Goal: Transaction & Acquisition: Purchase product/service

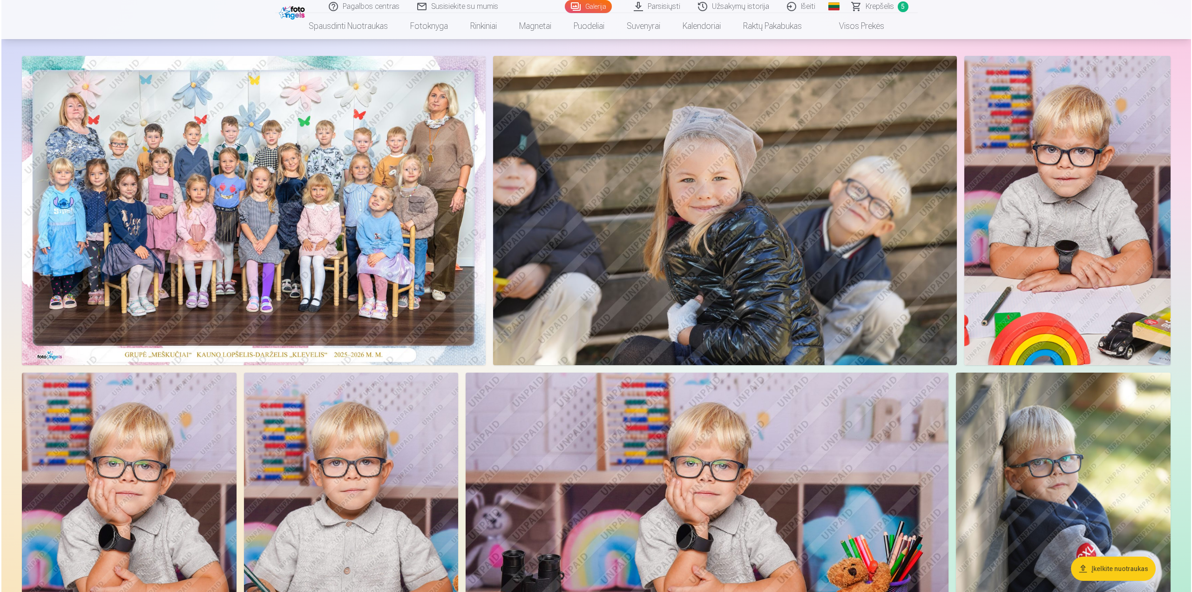
scroll to position [47, 0]
click at [261, 244] on img at bounding box center [252, 210] width 464 height 309
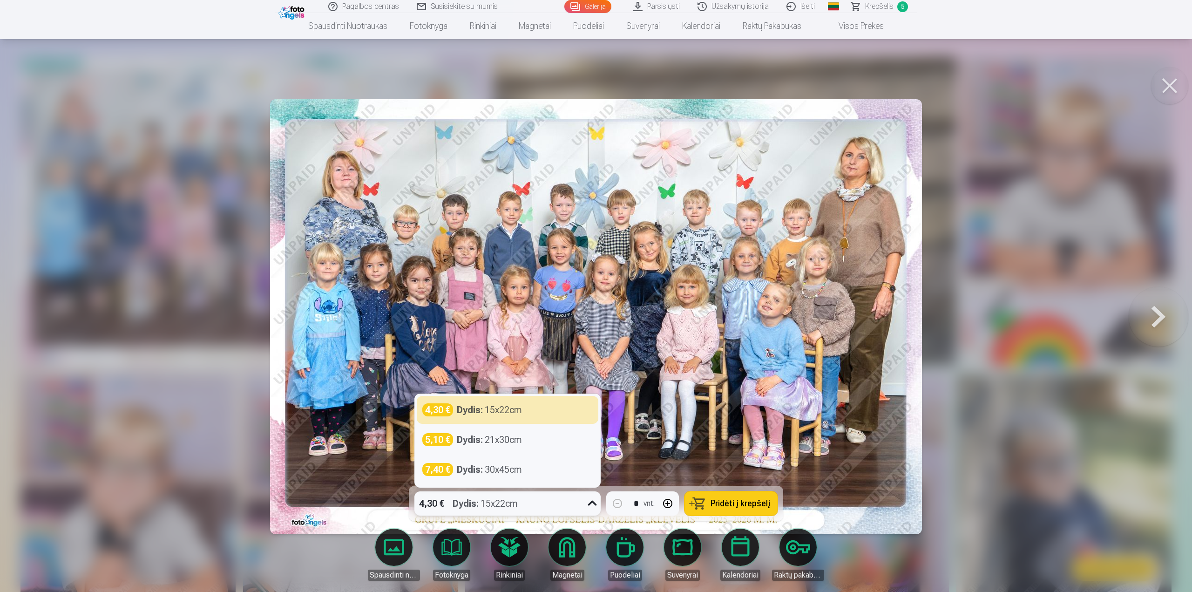
click at [585, 502] on icon at bounding box center [592, 503] width 15 height 15
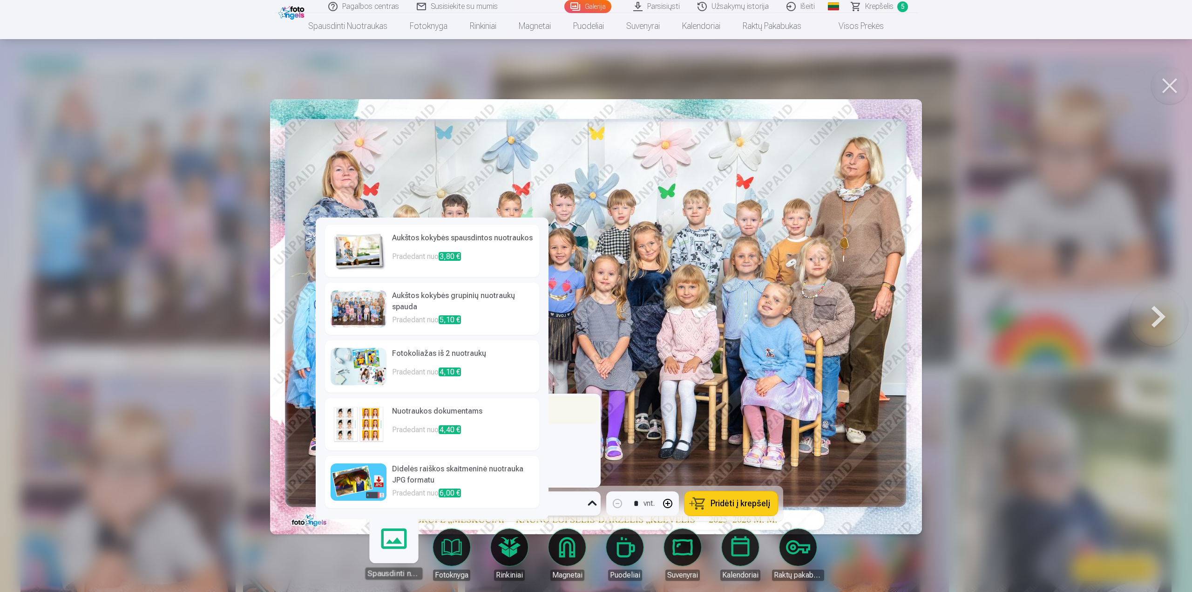
click at [580, 411] on div "4,30 € Dydis : 15x22cm" at bounding box center [507, 409] width 170 height 13
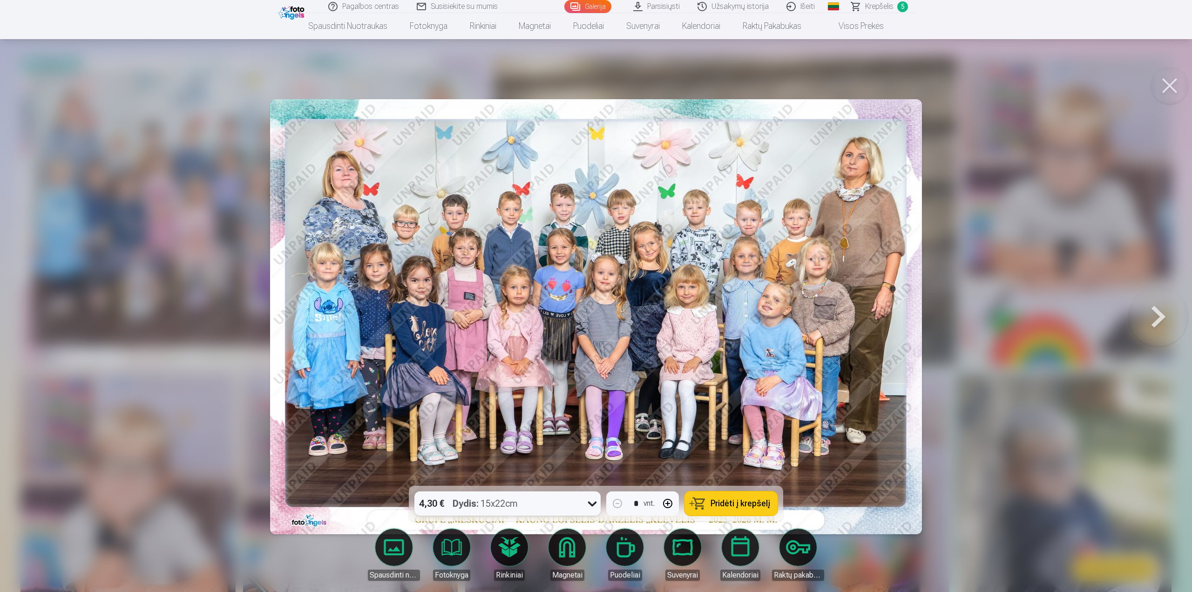
click at [748, 504] on span "Pridėti į krepšelį" at bounding box center [741, 503] width 60 height 8
click at [884, 5] on span "Krepšelis" at bounding box center [879, 6] width 28 height 11
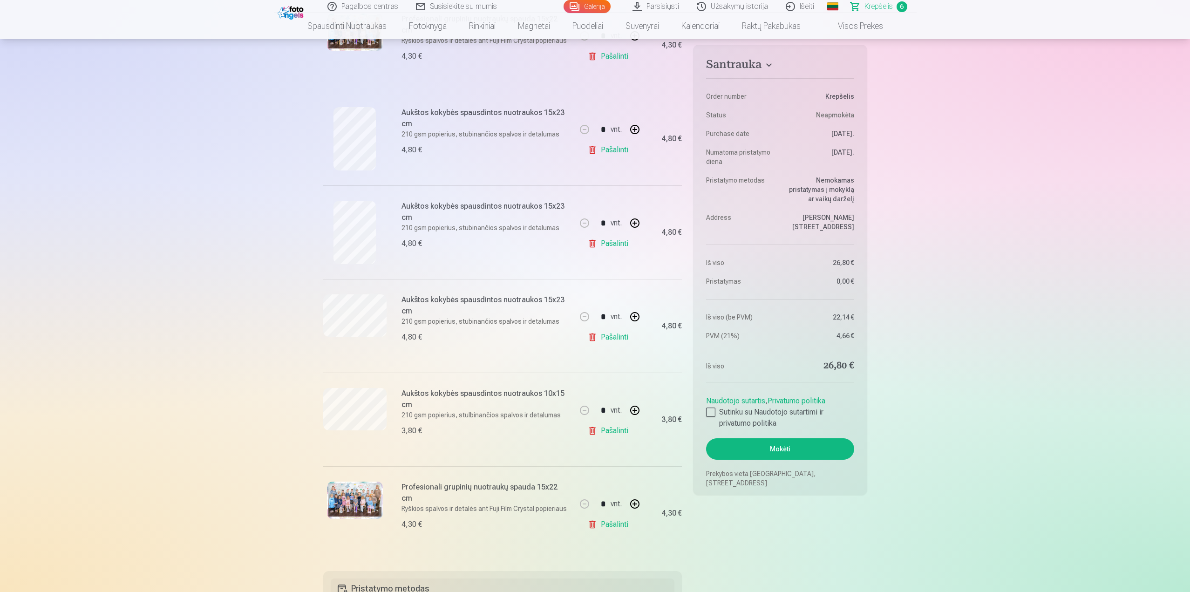
scroll to position [233, 0]
click at [613, 517] on link "Pašalinti" at bounding box center [610, 522] width 44 height 19
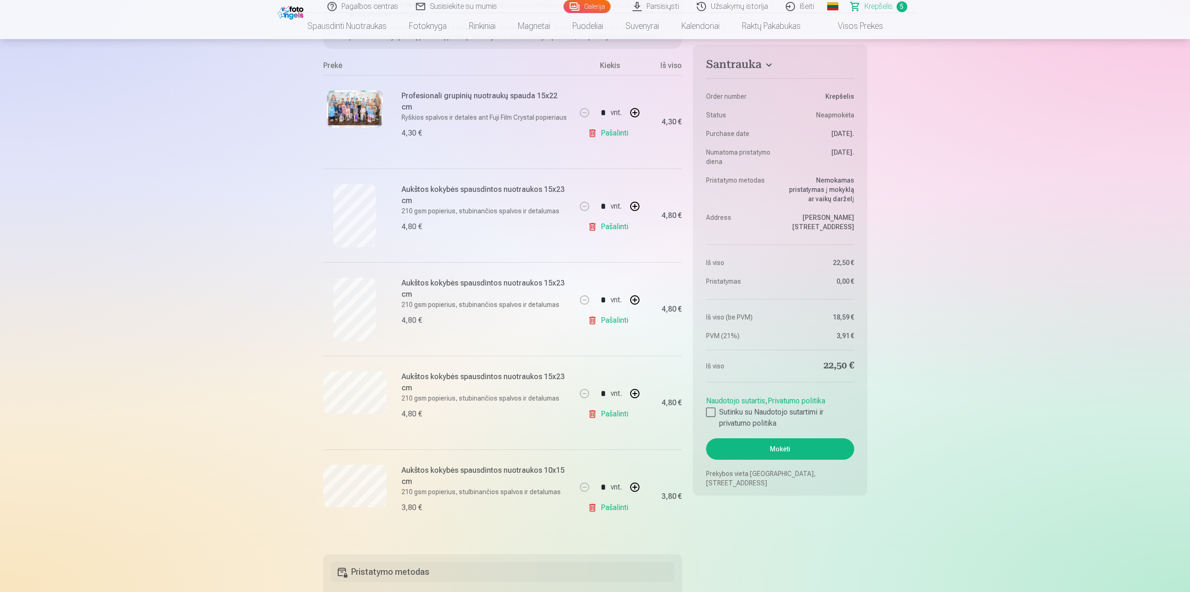
scroll to position [140, 0]
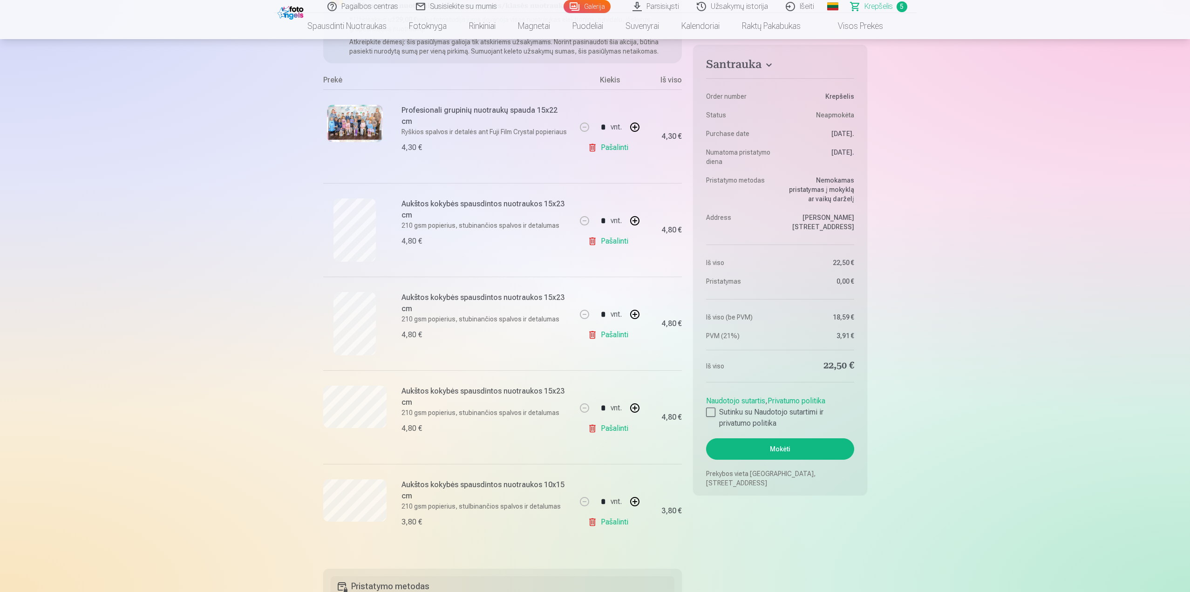
click at [634, 408] on button "button" at bounding box center [635, 408] width 22 height 22
type input "*"
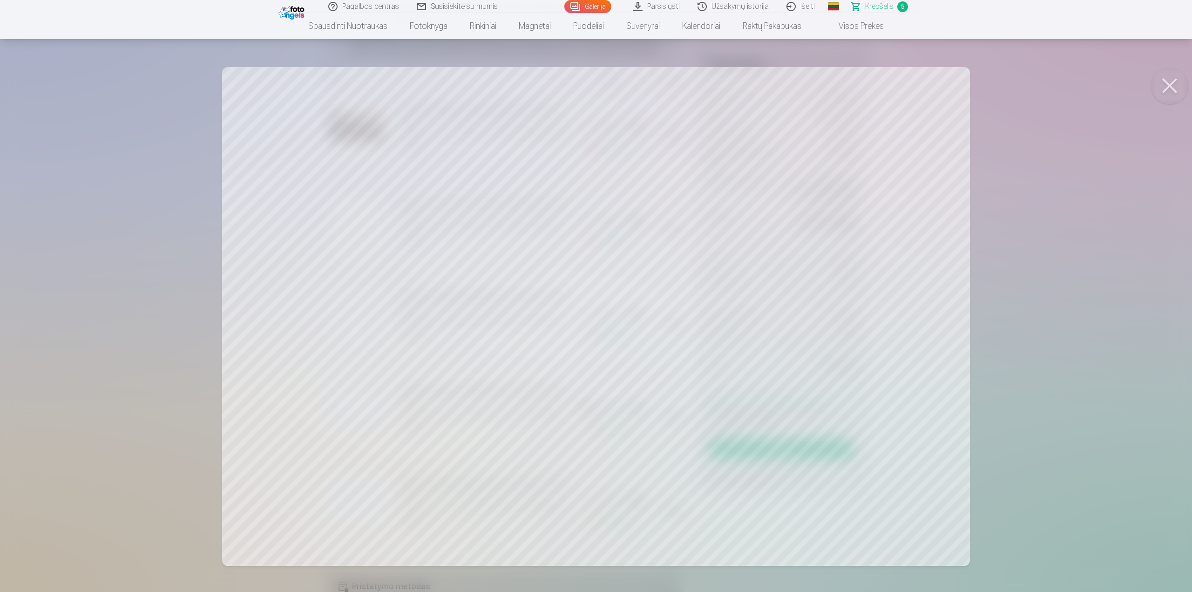
click at [1173, 82] on button at bounding box center [1169, 85] width 37 height 37
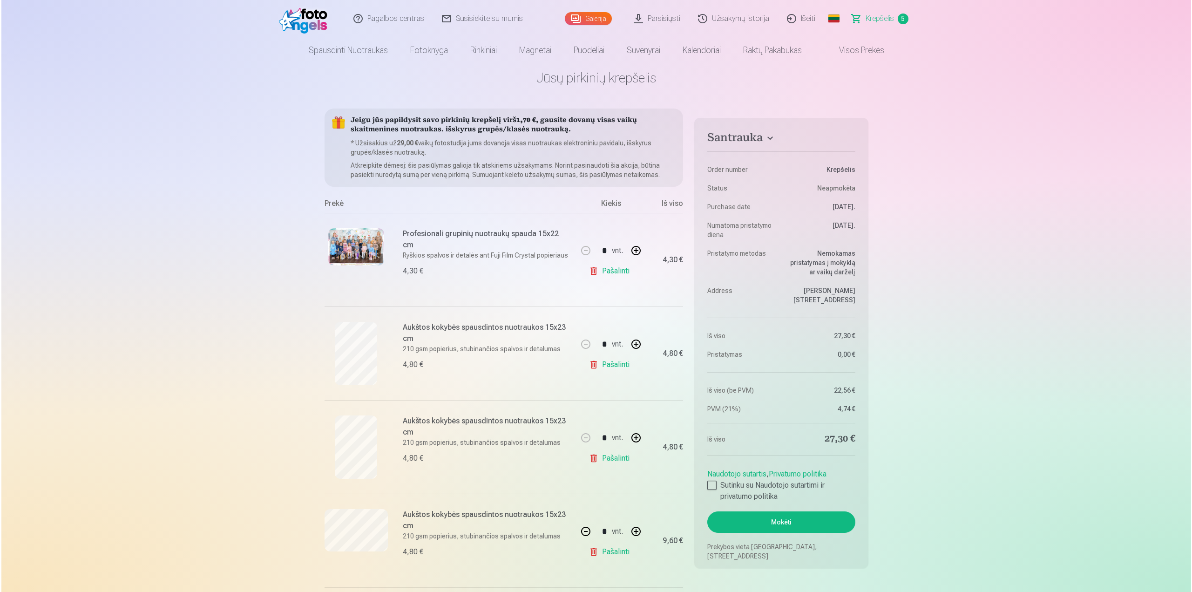
scroll to position [0, 0]
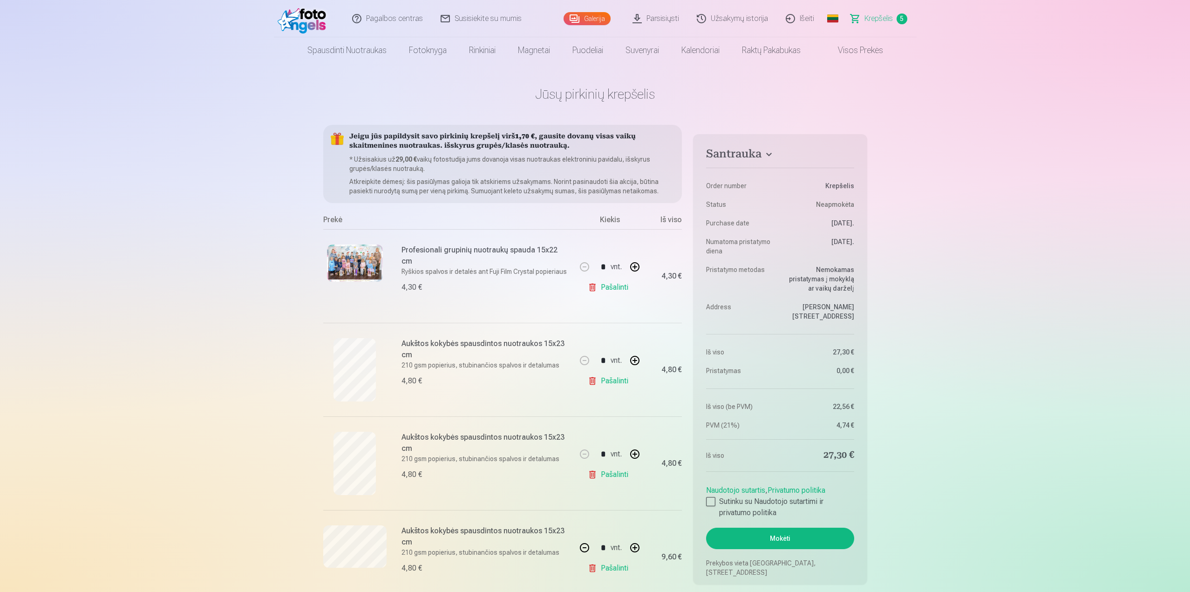
click at [378, 367] on div at bounding box center [354, 369] width 63 height 63
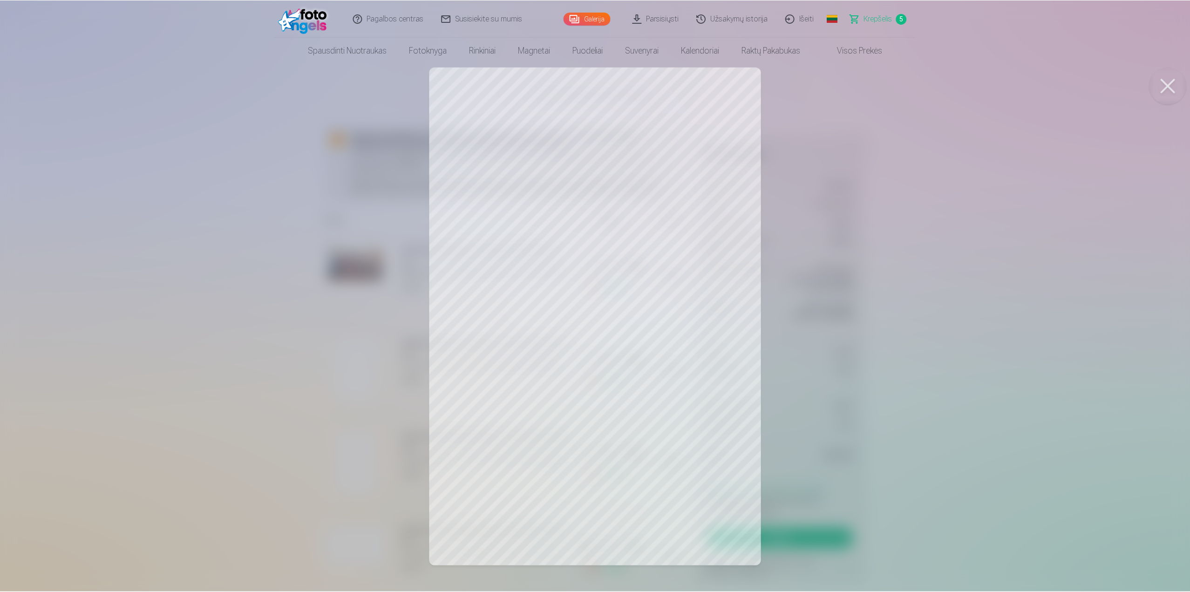
scroll to position [47, 0]
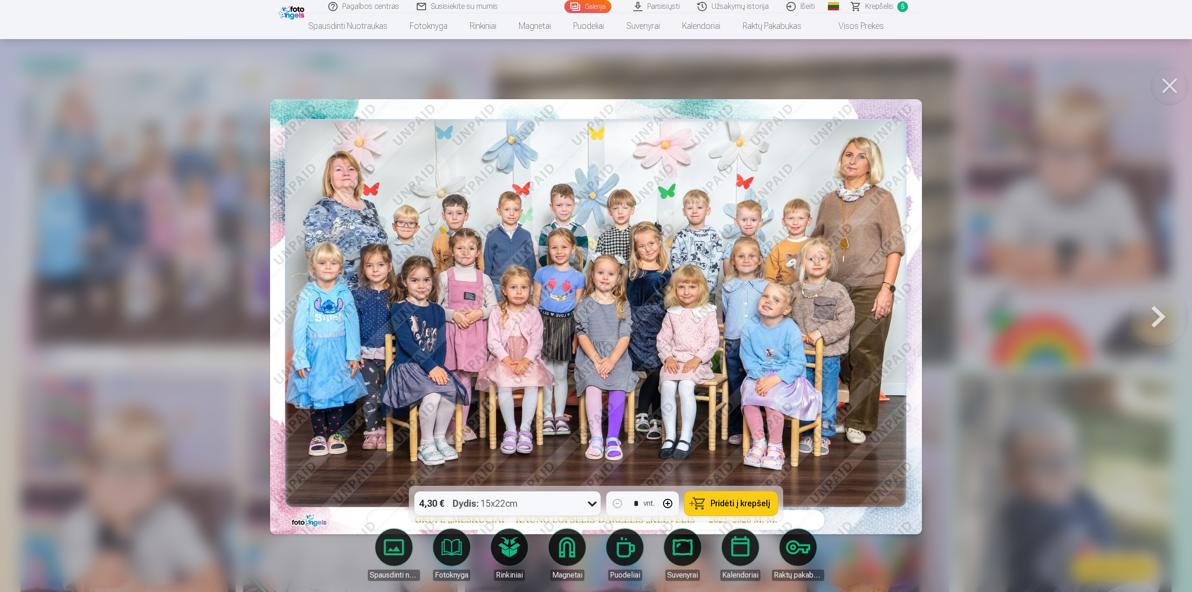
click at [1170, 85] on button at bounding box center [1169, 85] width 37 height 37
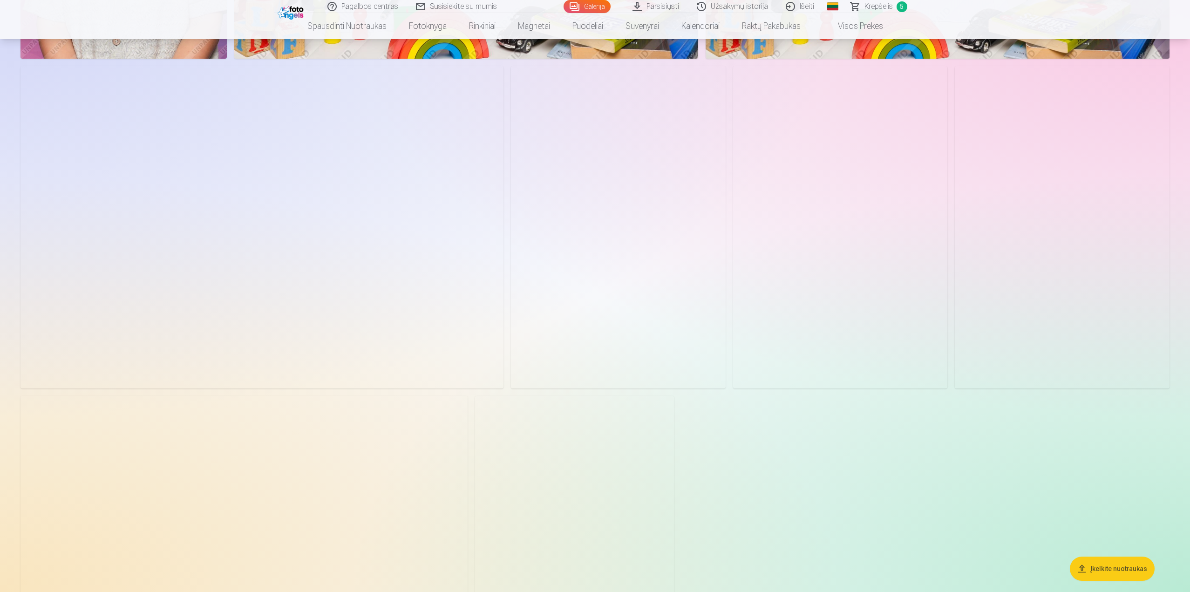
scroll to position [978, 0]
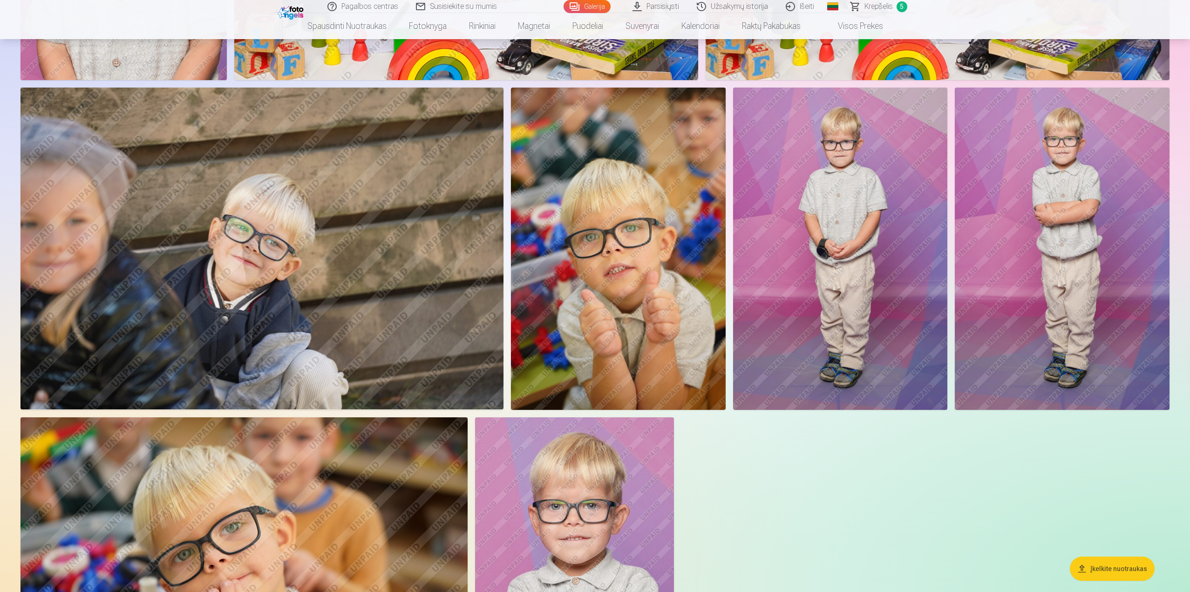
click at [1102, 167] on img at bounding box center [1062, 249] width 215 height 322
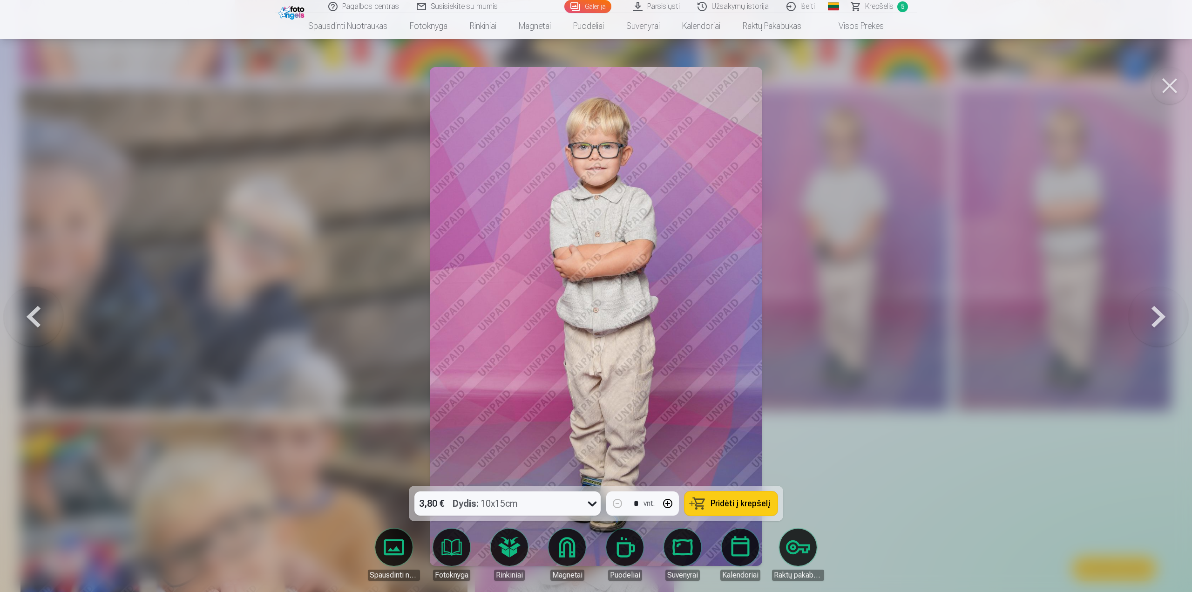
click at [744, 502] on span "Pridėti į krepšelį" at bounding box center [741, 503] width 60 height 8
click at [1180, 75] on button at bounding box center [1169, 85] width 37 height 37
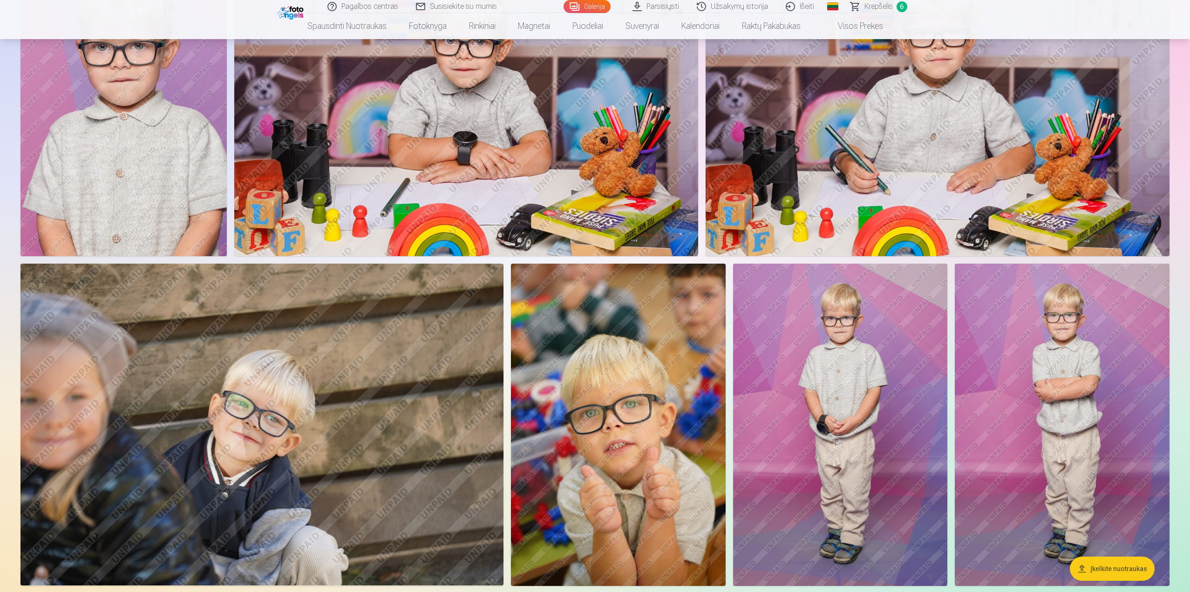
scroll to position [699, 0]
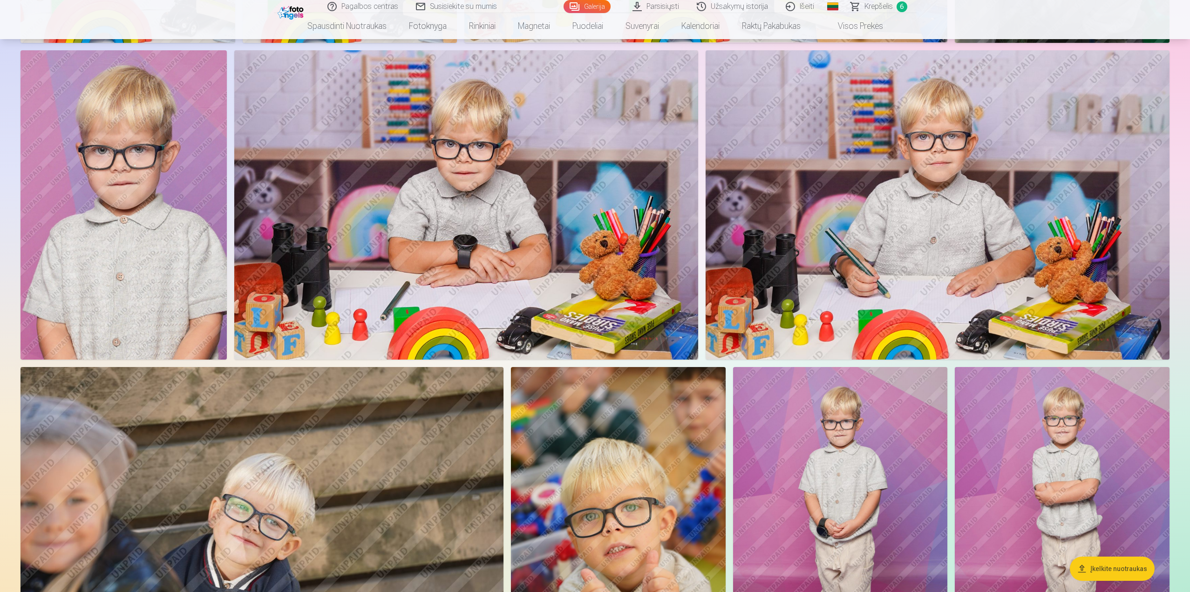
click at [939, 219] on img at bounding box center [938, 204] width 464 height 309
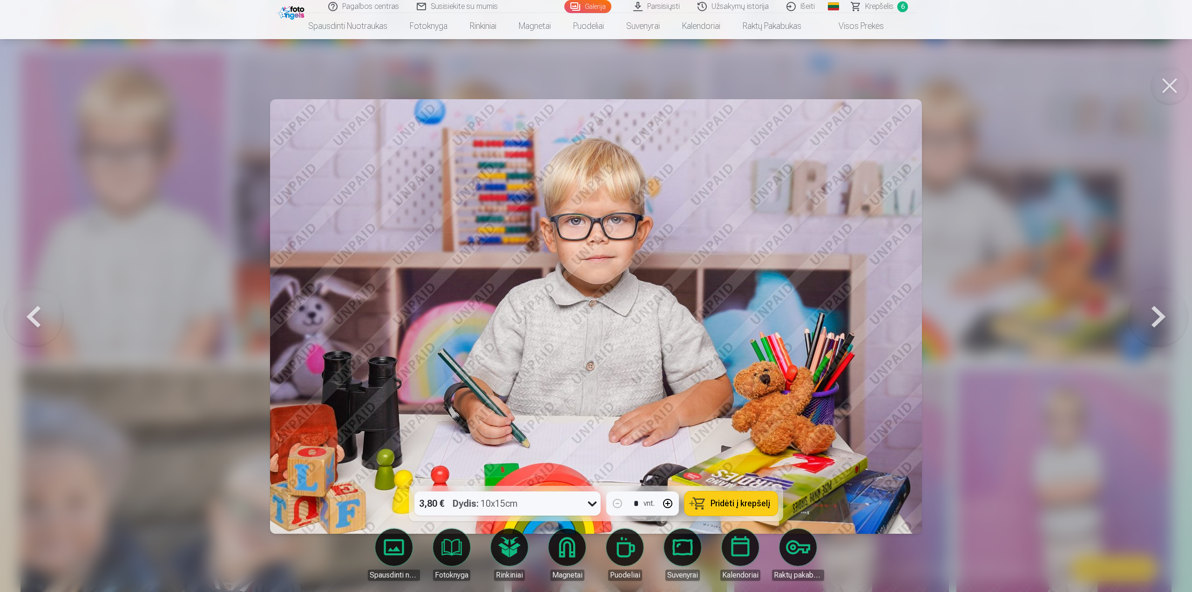
click at [737, 502] on span "Pridėti į krepšelį" at bounding box center [741, 503] width 60 height 8
click at [885, 7] on span "Krepšelis" at bounding box center [879, 6] width 28 height 11
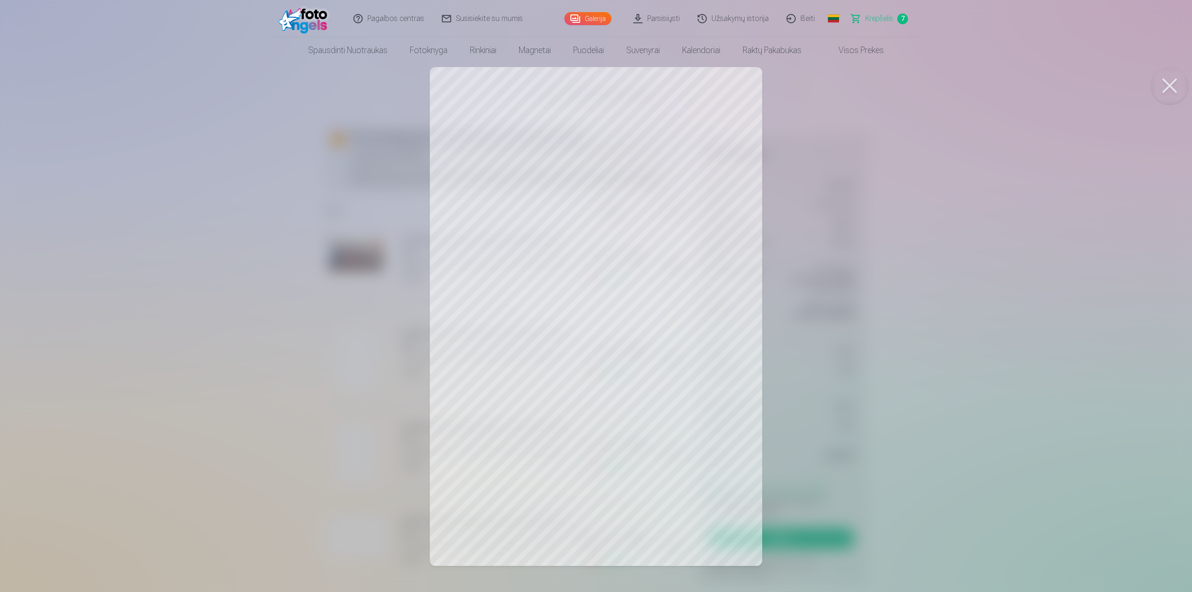
scroll to position [700, 0]
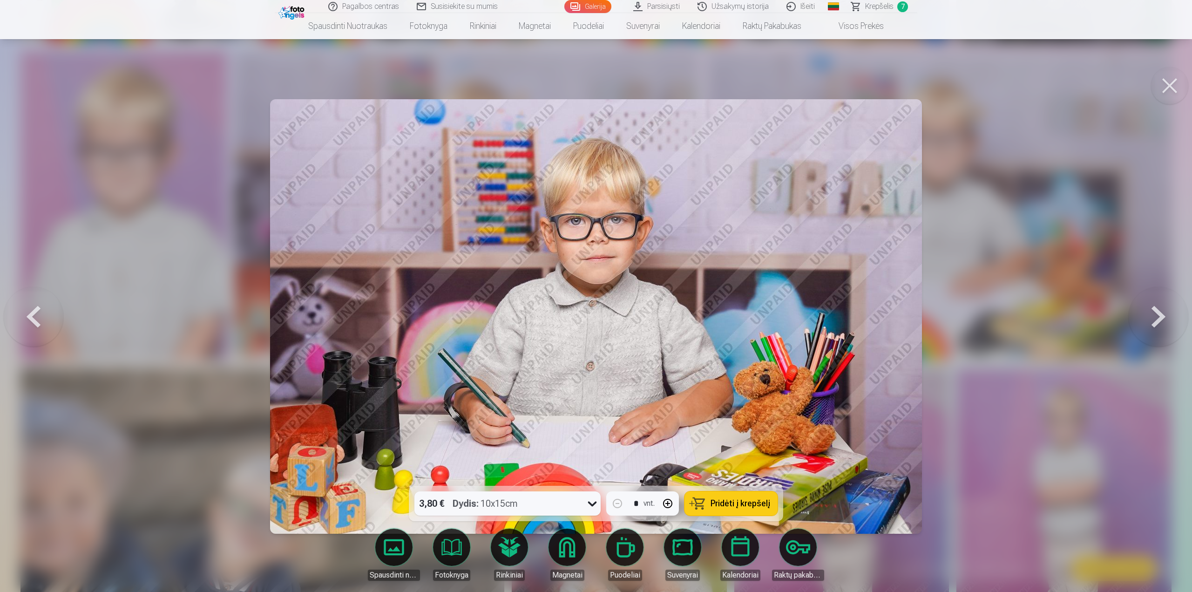
click at [1167, 85] on button at bounding box center [1169, 85] width 37 height 37
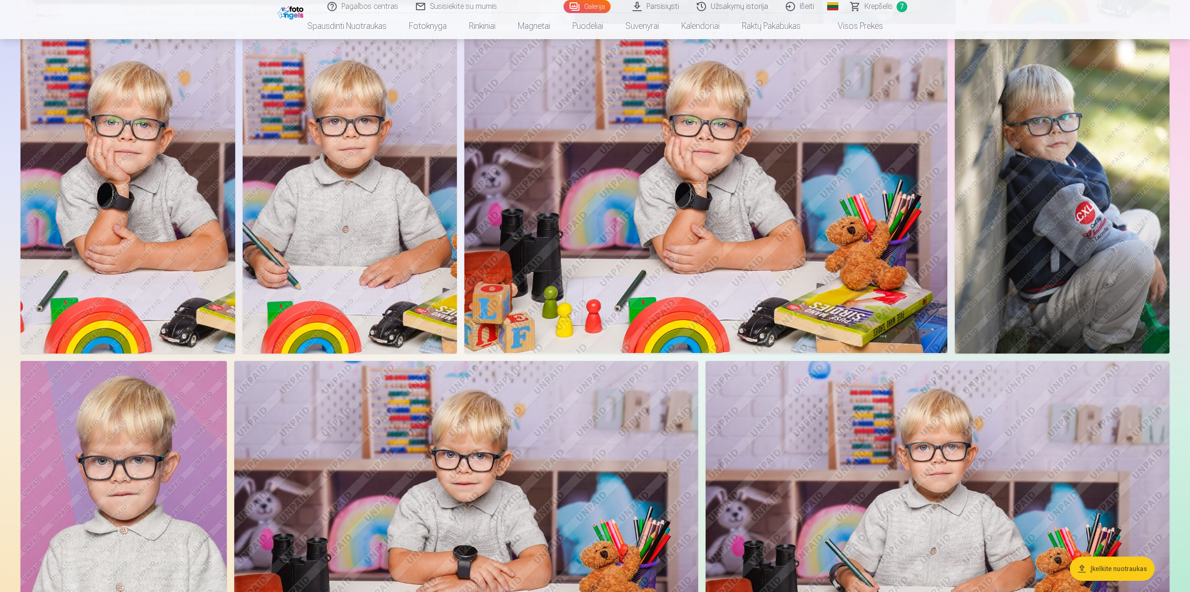
scroll to position [373, 0]
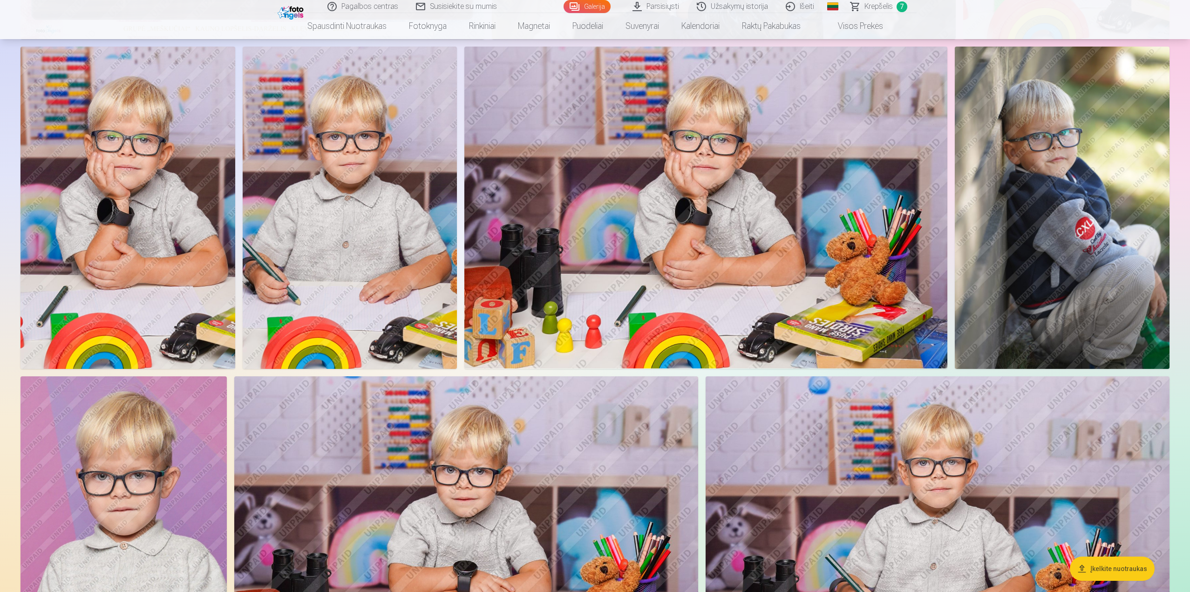
click at [891, 9] on span "Krepšelis" at bounding box center [878, 6] width 28 height 11
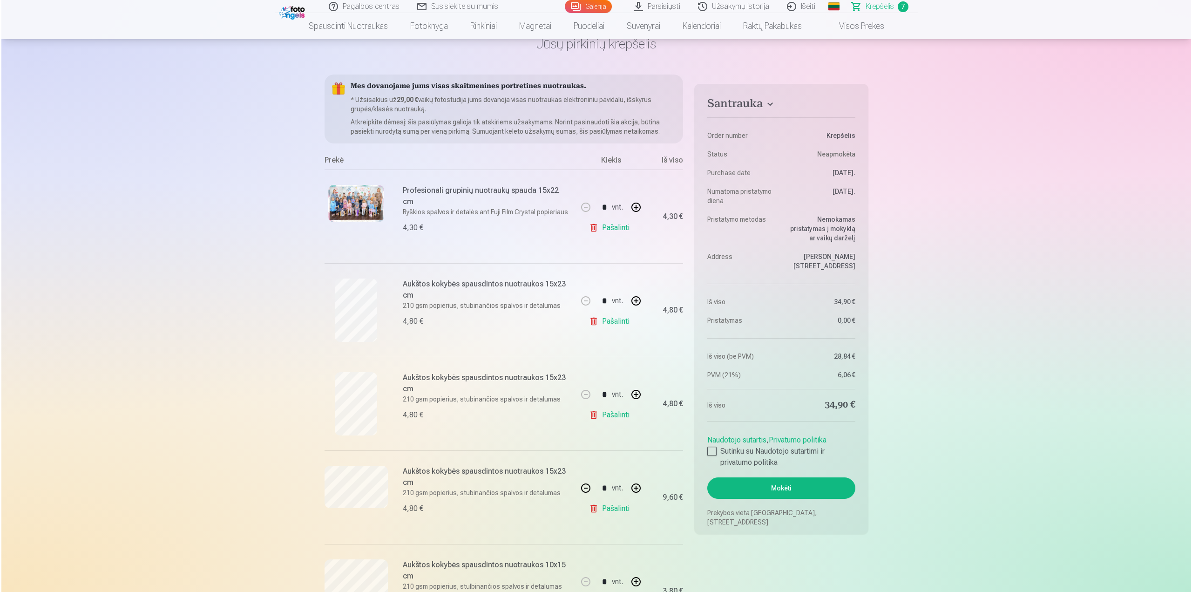
scroll to position [140, 0]
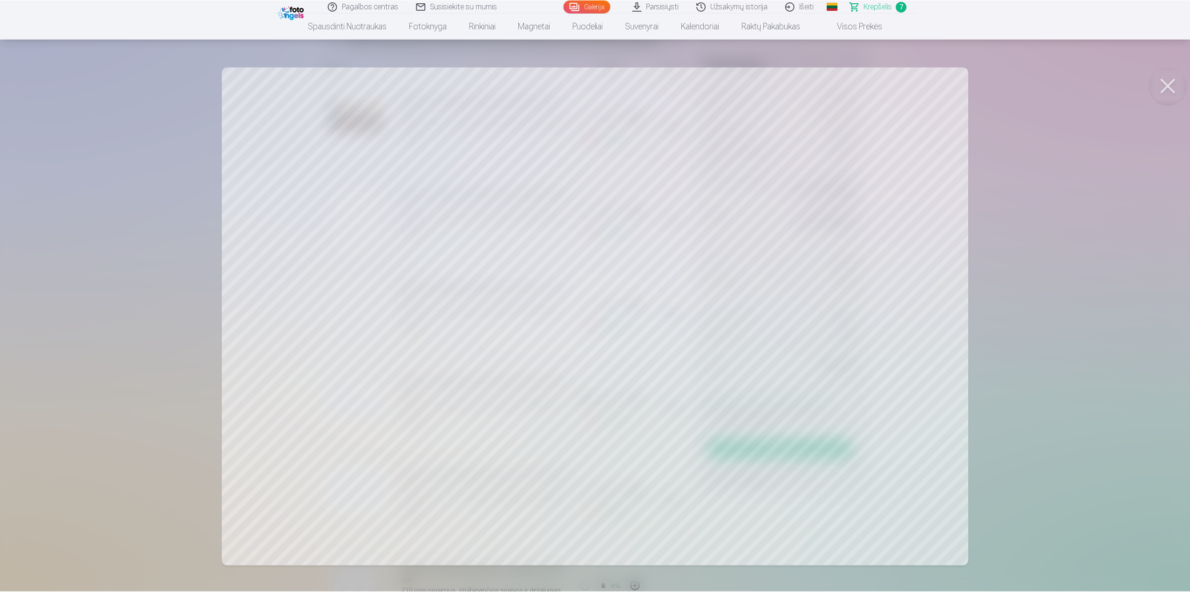
scroll to position [373, 0]
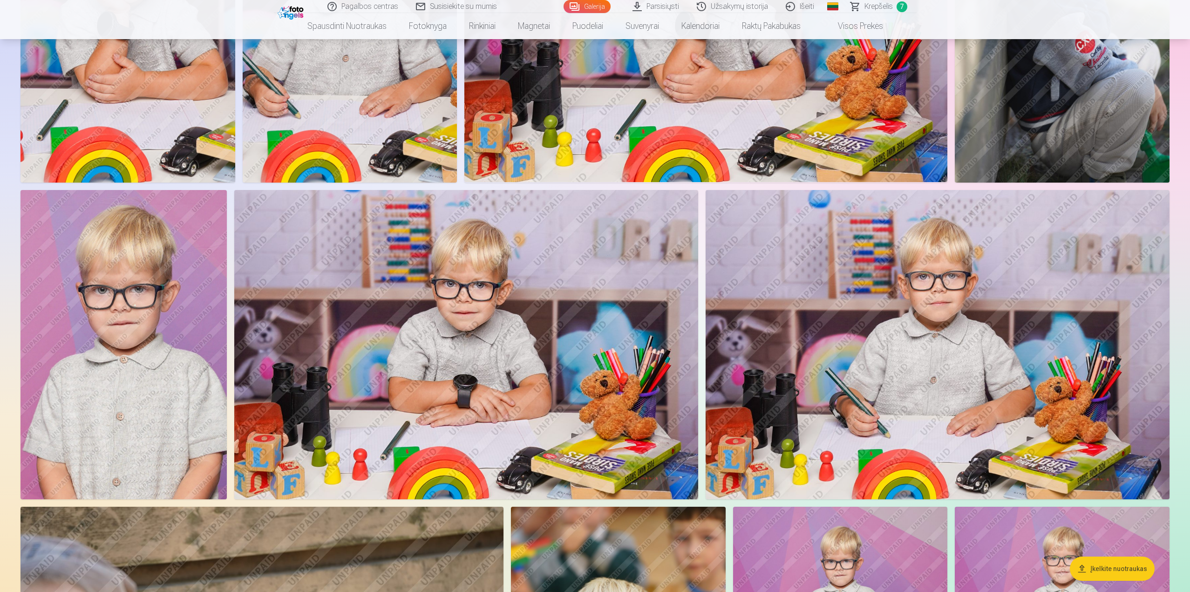
click at [475, 341] on img at bounding box center [466, 344] width 464 height 309
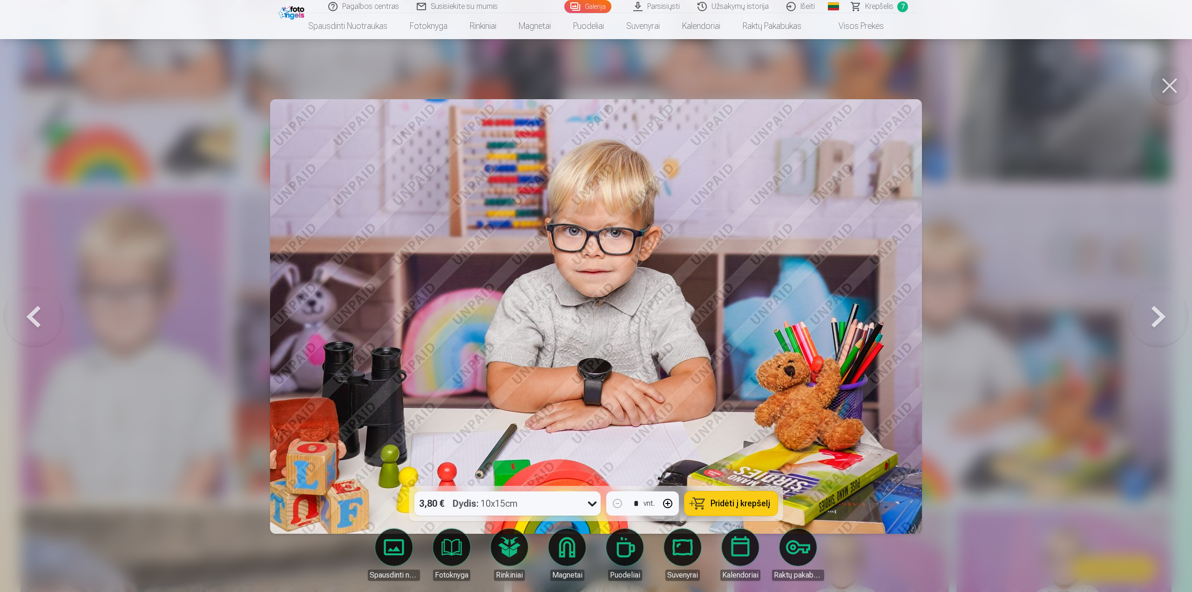
click at [755, 497] on button "Pridėti į krepšelį" at bounding box center [731, 503] width 93 height 24
click at [894, 7] on link "Krepšelis 8" at bounding box center [880, 6] width 75 height 13
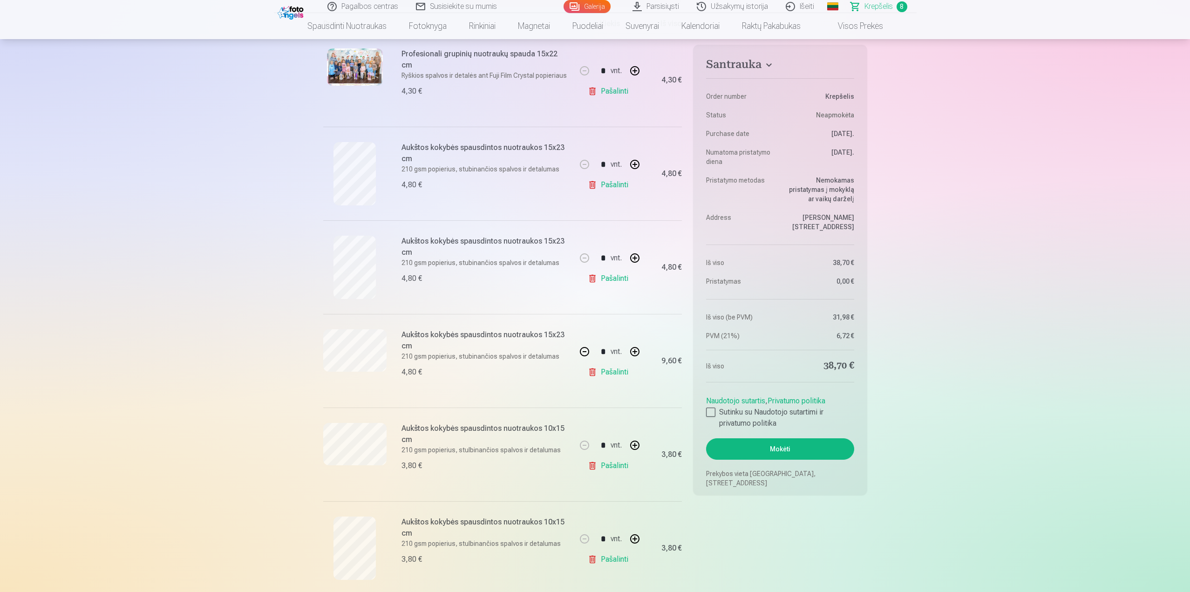
scroll to position [186, 0]
click at [588, 354] on button "button" at bounding box center [584, 352] width 22 height 22
type input "*"
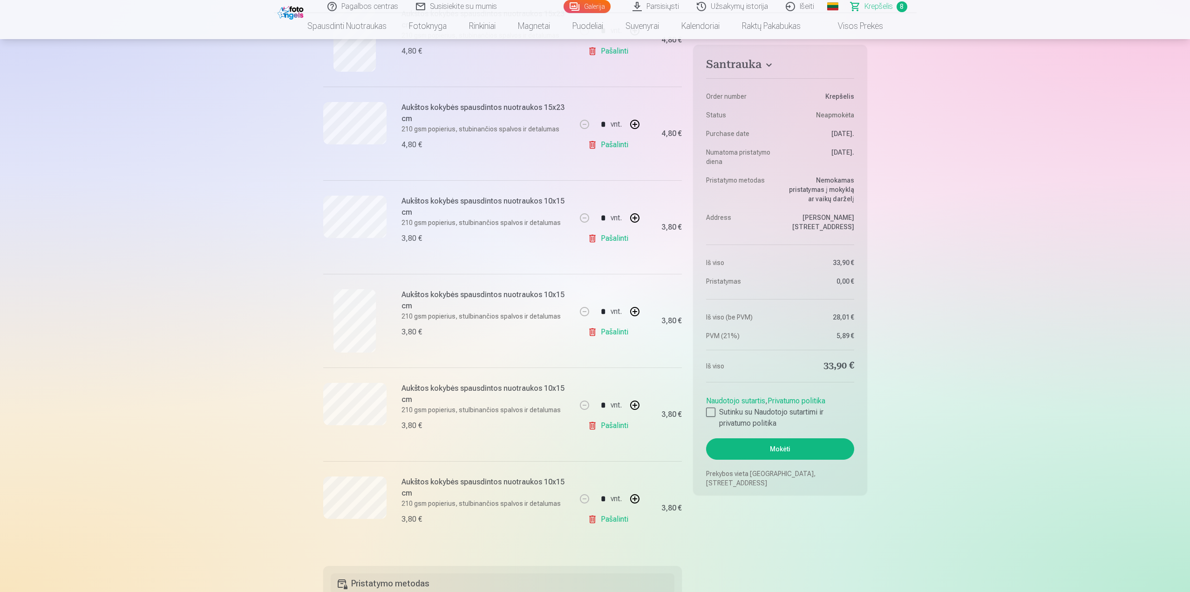
scroll to position [419, 0]
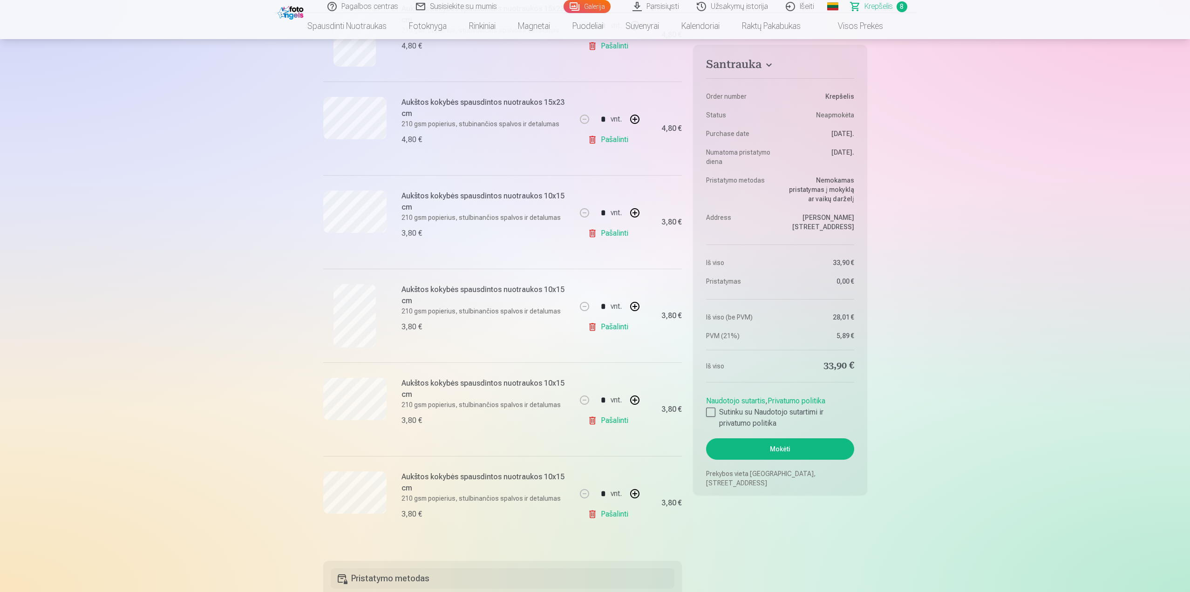
click at [623, 418] on link "Pašalinti" at bounding box center [610, 420] width 44 height 19
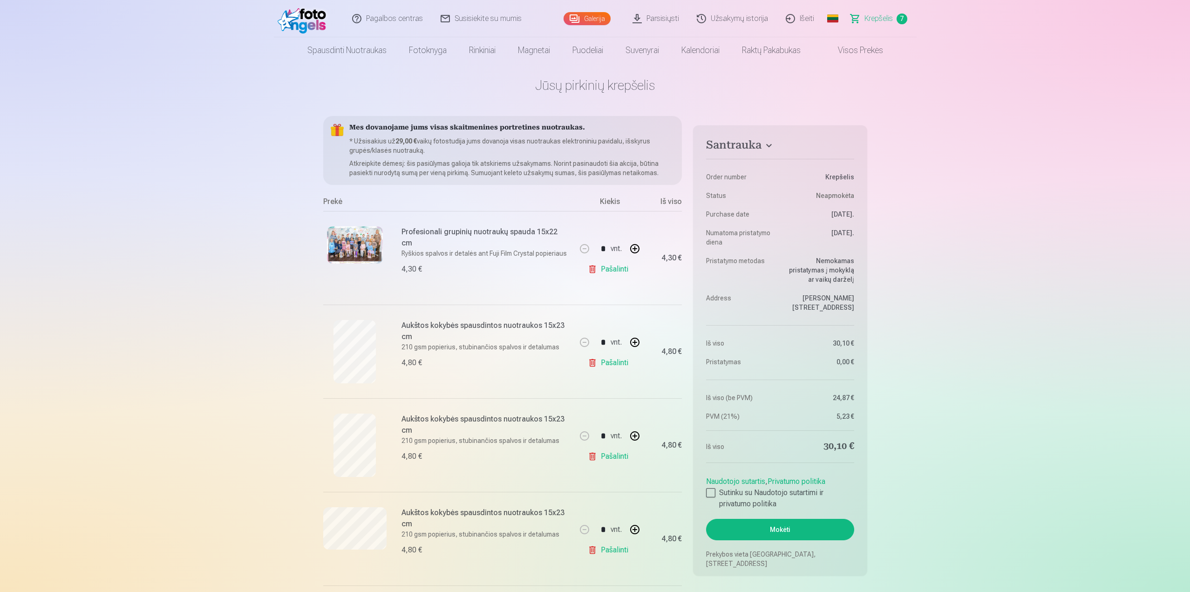
scroll to position [0, 0]
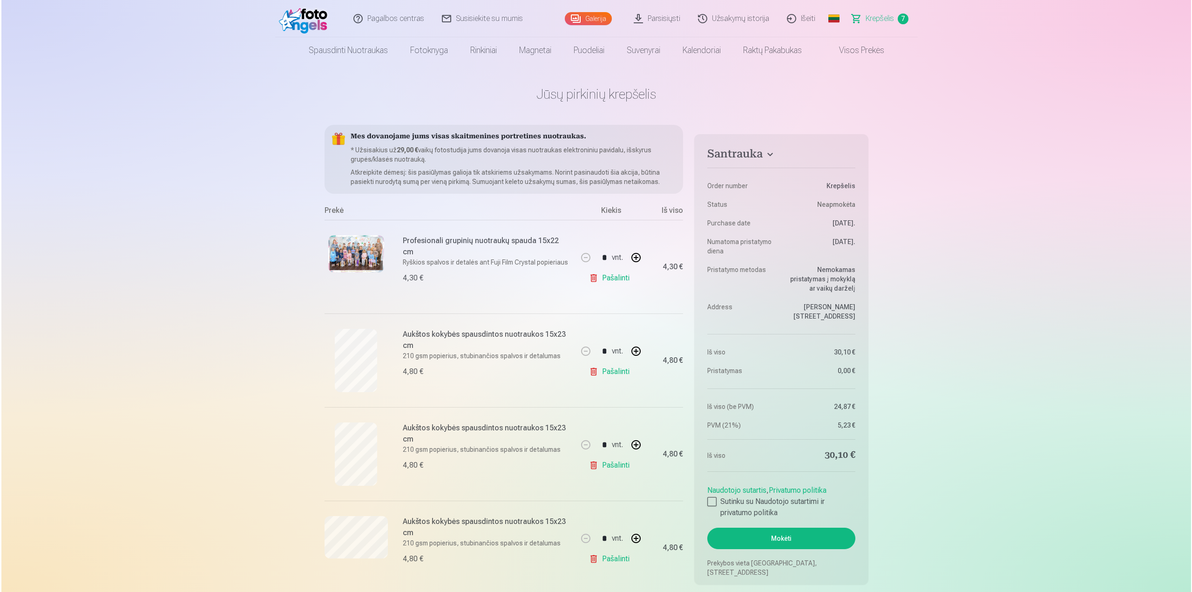
scroll to position [560, 0]
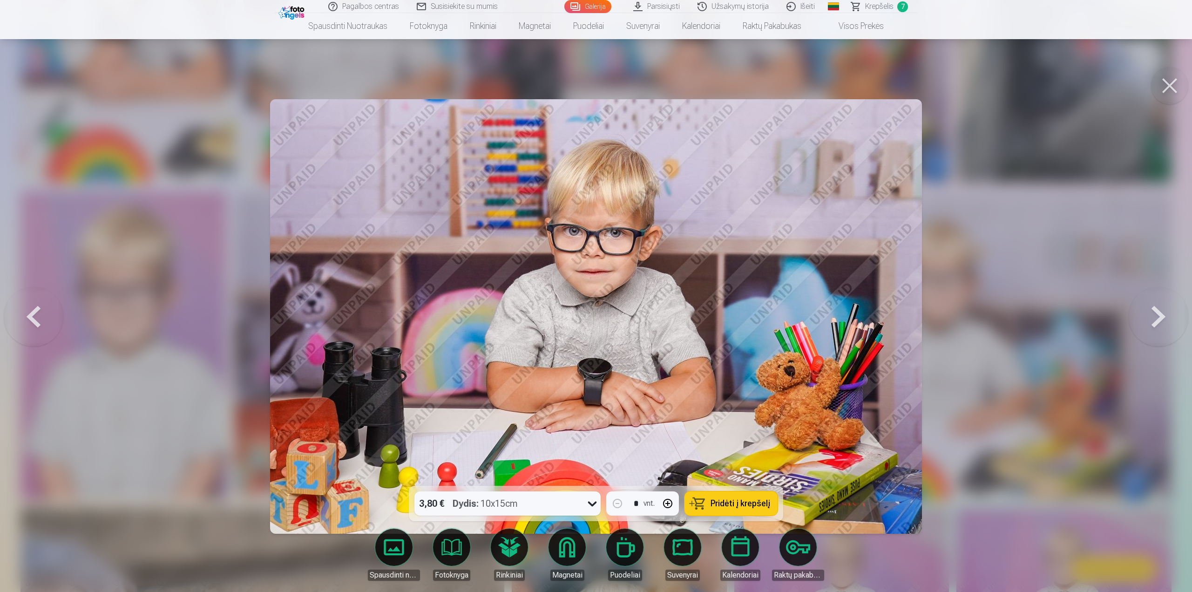
click at [830, 208] on img at bounding box center [596, 316] width 652 height 435
click at [1158, 235] on button at bounding box center [1159, 316] width 60 height 320
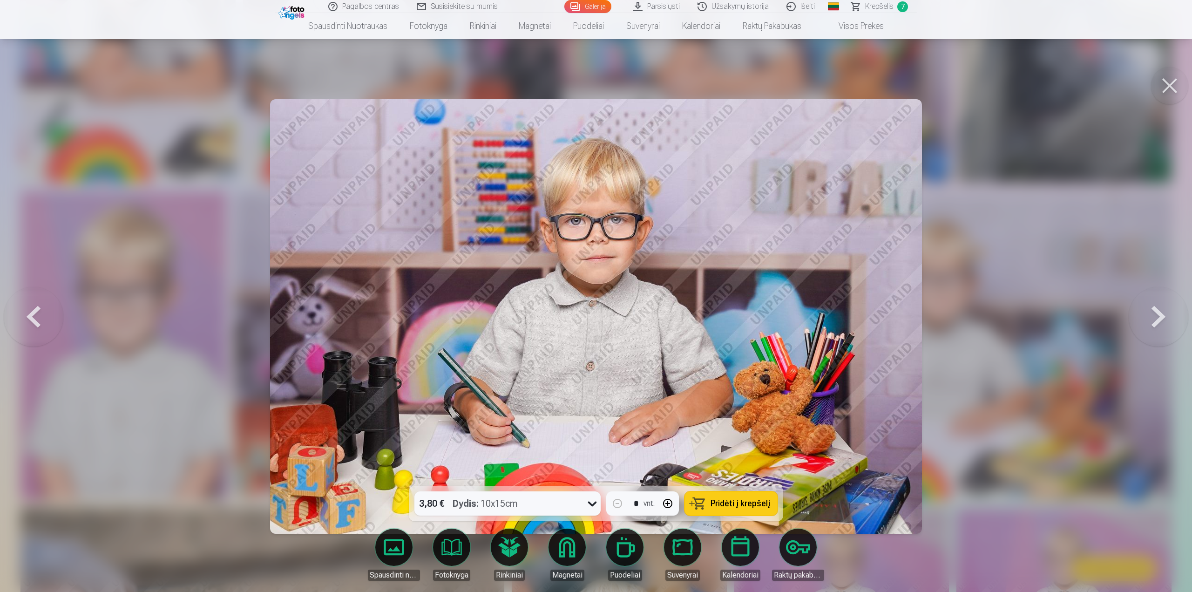
click at [1168, 81] on button at bounding box center [1169, 85] width 37 height 37
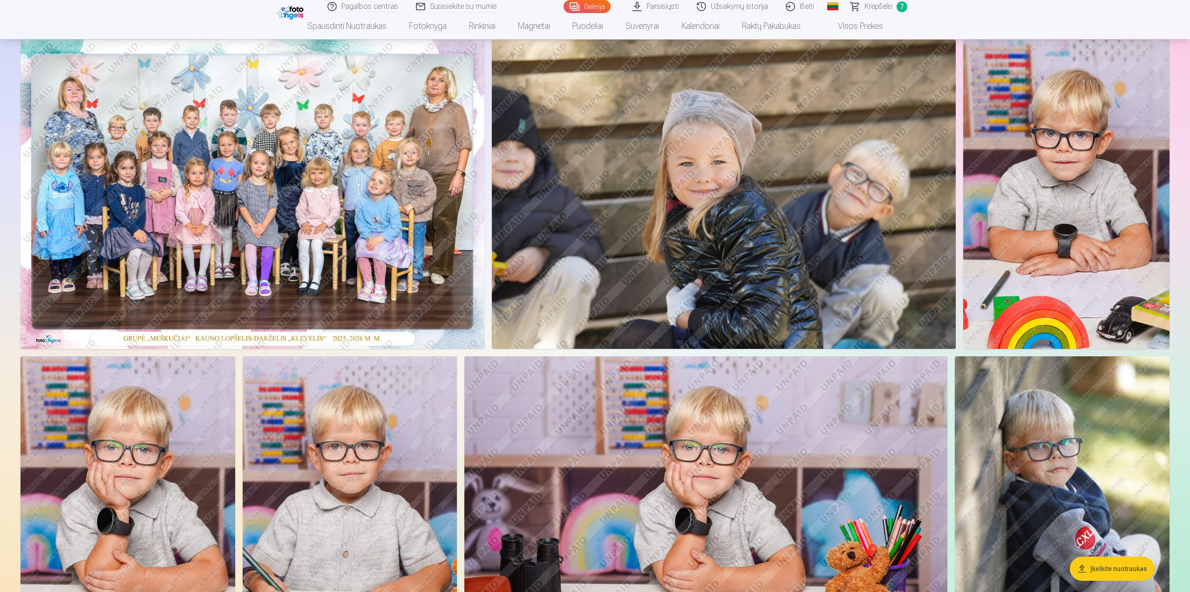
scroll to position [47, 0]
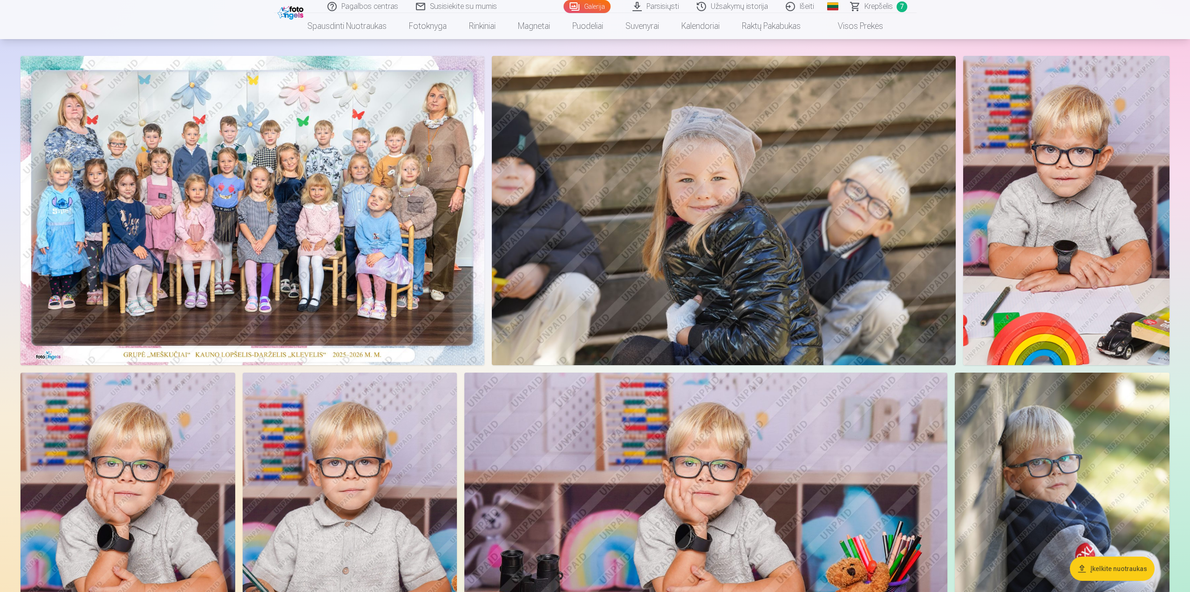
click at [804, 180] on img at bounding box center [724, 210] width 464 height 309
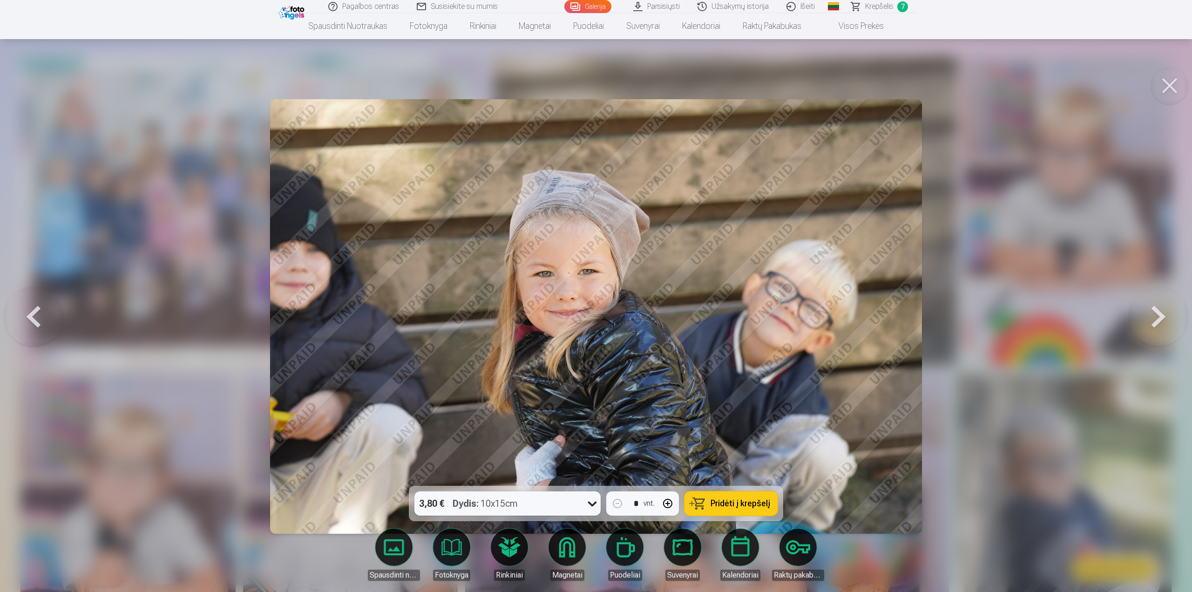
click at [728, 502] on span "Pridėti į krepšelį" at bounding box center [741, 503] width 60 height 8
click at [1183, 83] on button at bounding box center [1169, 85] width 37 height 37
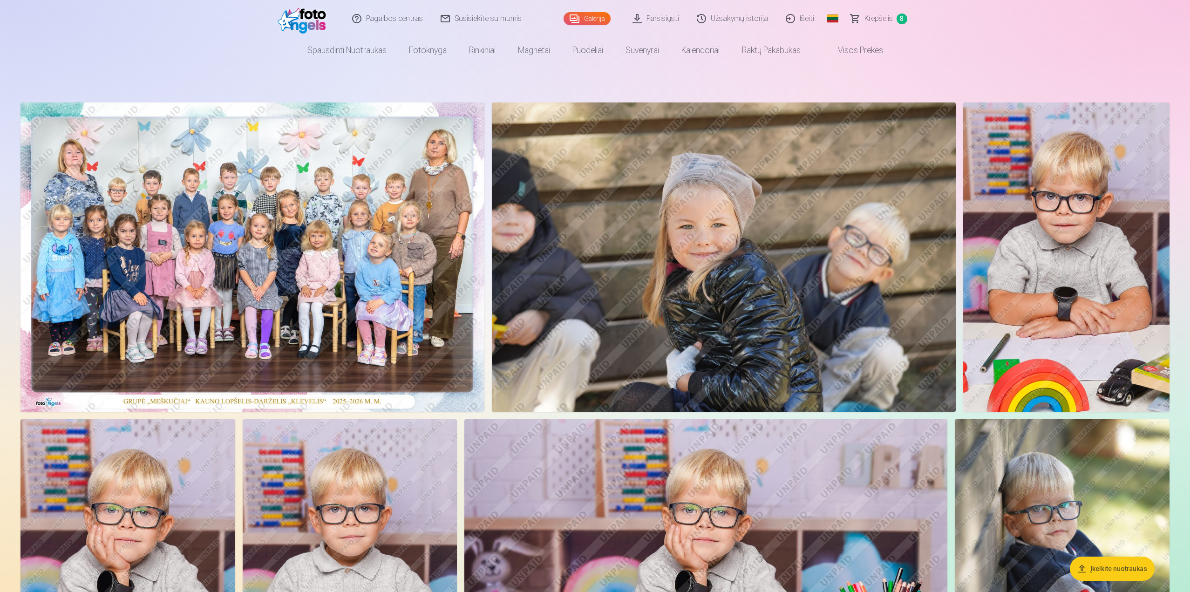
click at [253, 39] on nav "Spausdinti nuotraukas Aukštos kokybės spausdintos nuotraukos 210 gsm popierius,…" at bounding box center [595, 50] width 1190 height 26
click at [870, 14] on span "Krepšelis" at bounding box center [878, 18] width 28 height 11
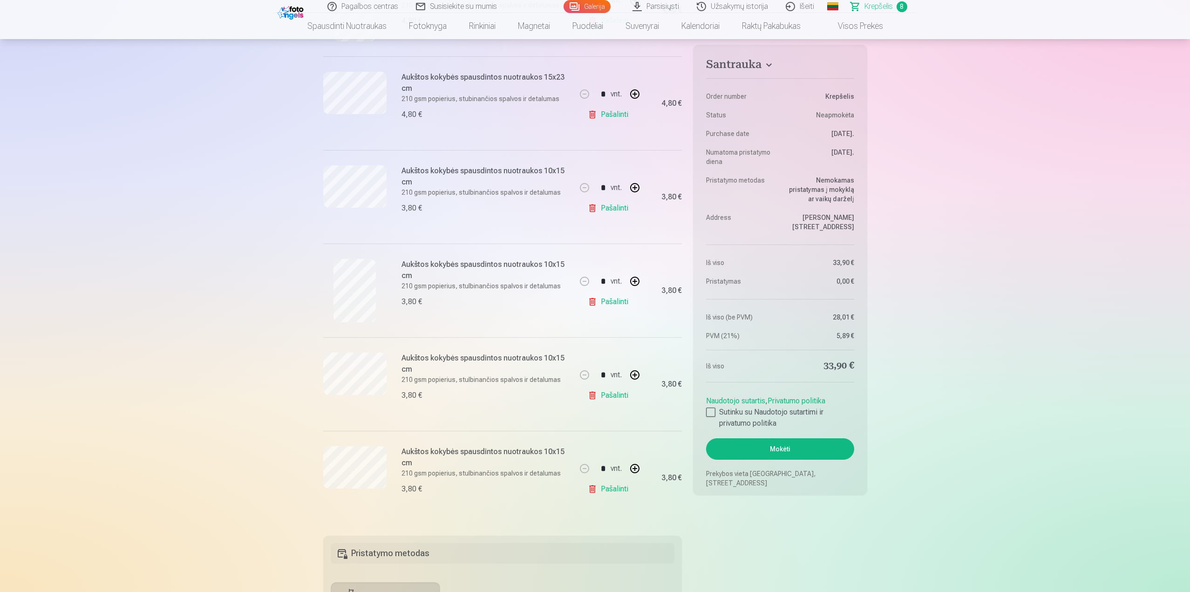
scroll to position [512, 0]
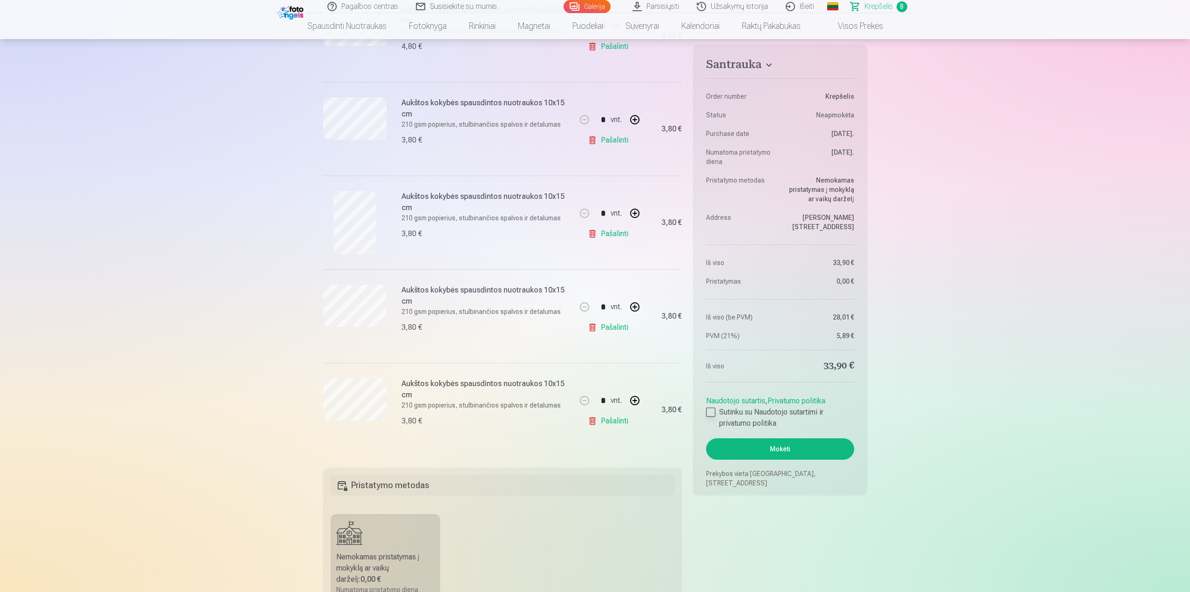
click at [714, 410] on div at bounding box center [710, 412] width 9 height 9
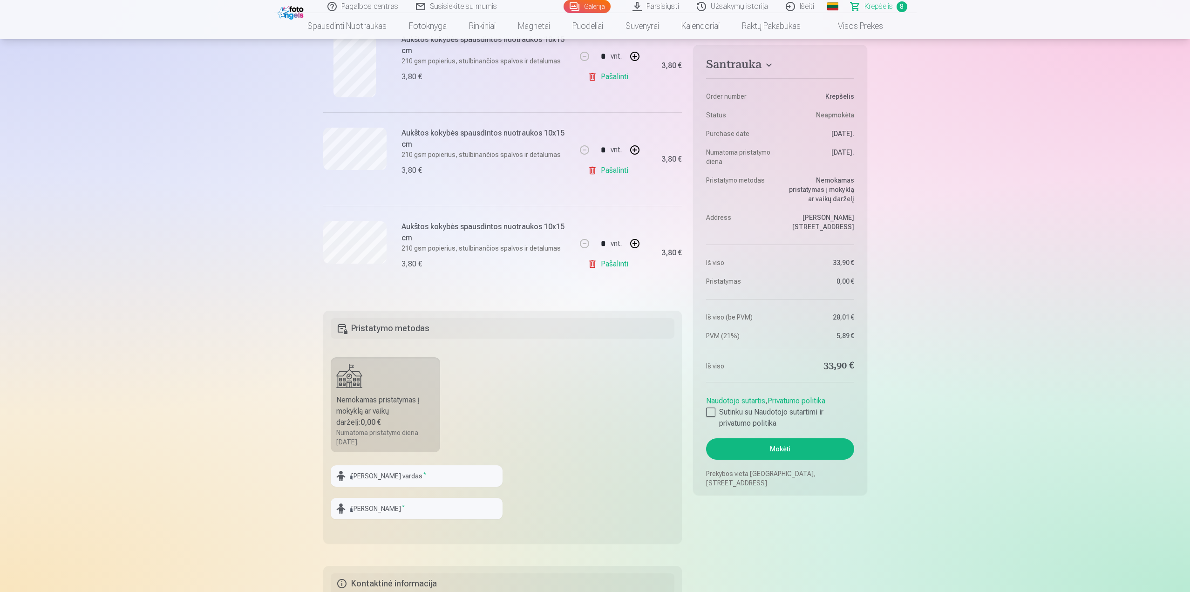
scroll to position [699, 0]
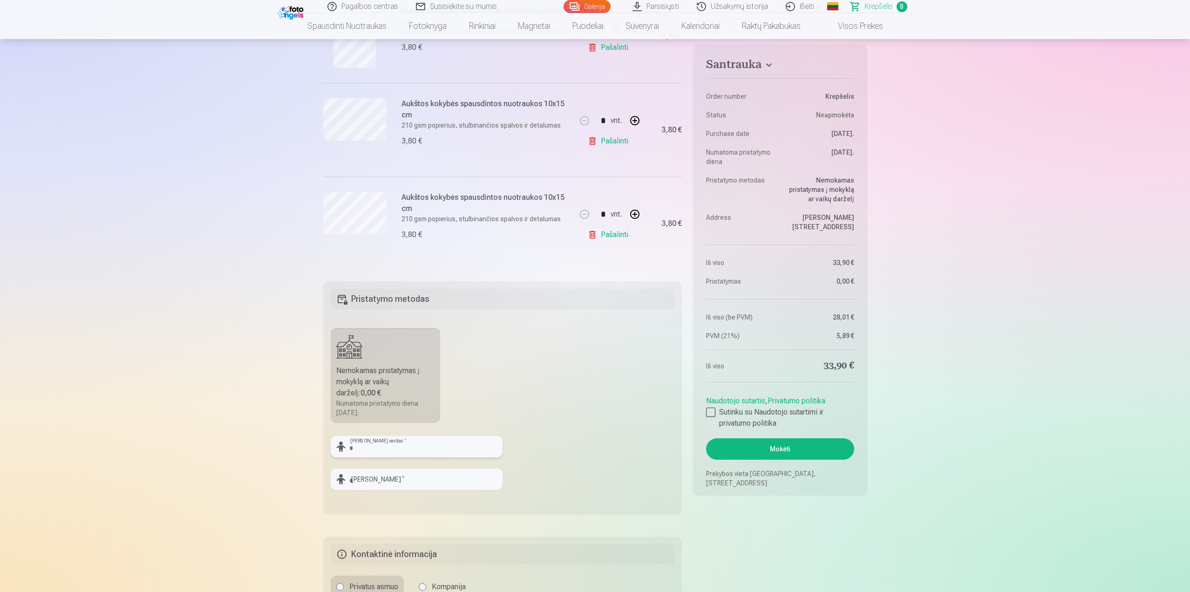
click at [395, 448] on input "text" at bounding box center [417, 446] width 172 height 21
type input "********"
click at [392, 483] on input "text" at bounding box center [417, 479] width 172 height 21
type input "*********"
click at [430, 452] on input "********" at bounding box center [417, 446] width 172 height 21
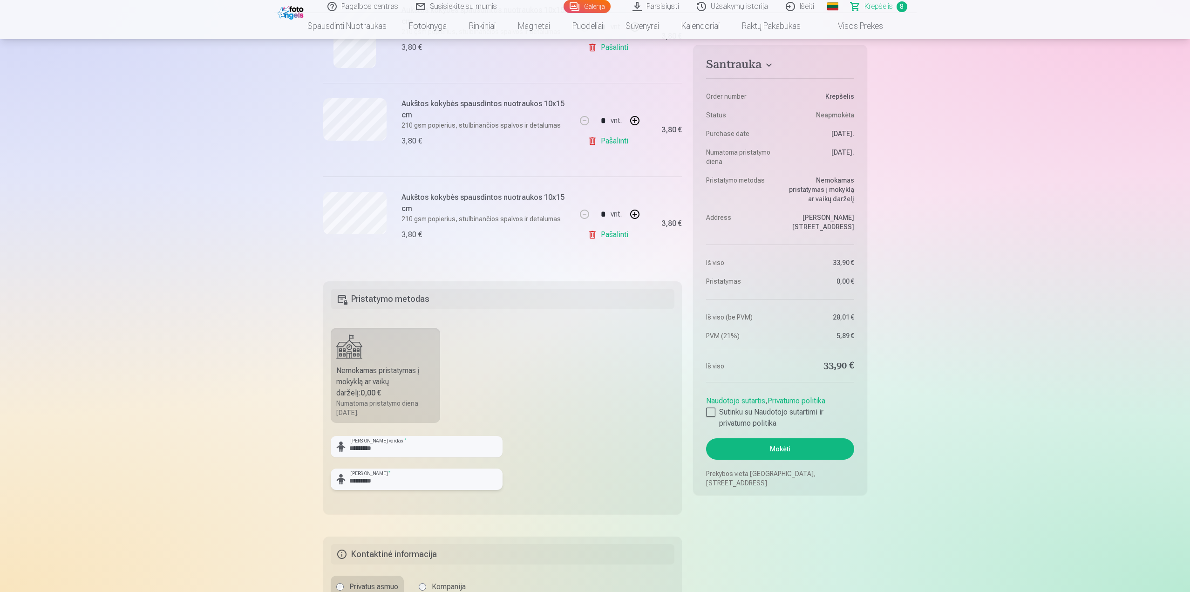
click at [421, 478] on input "*********" at bounding box center [417, 479] width 172 height 21
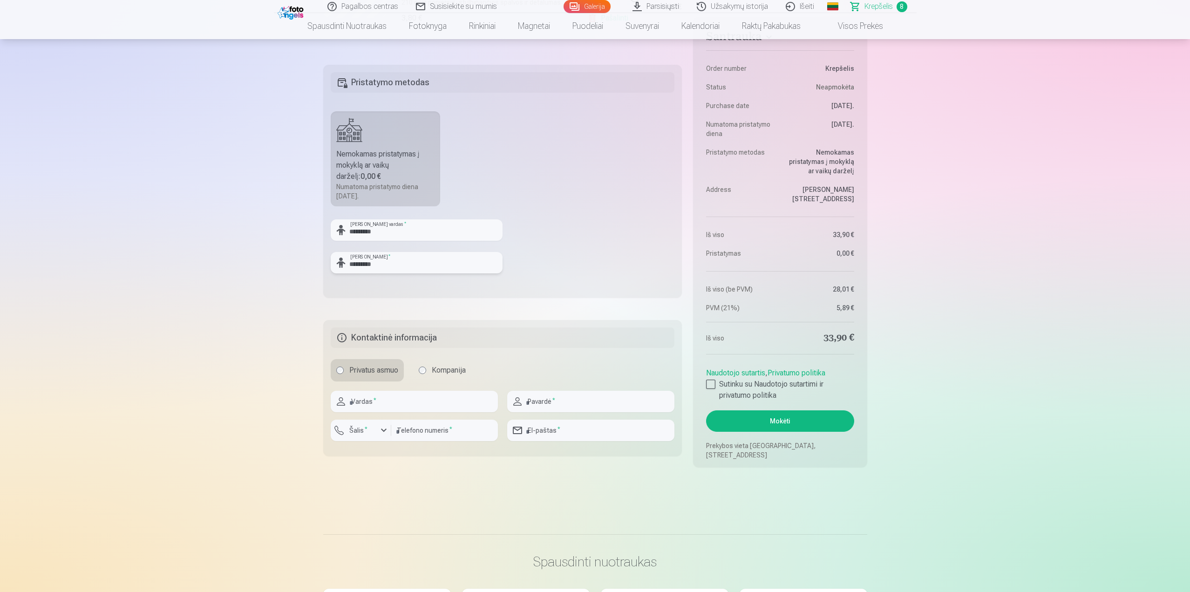
scroll to position [932, 0]
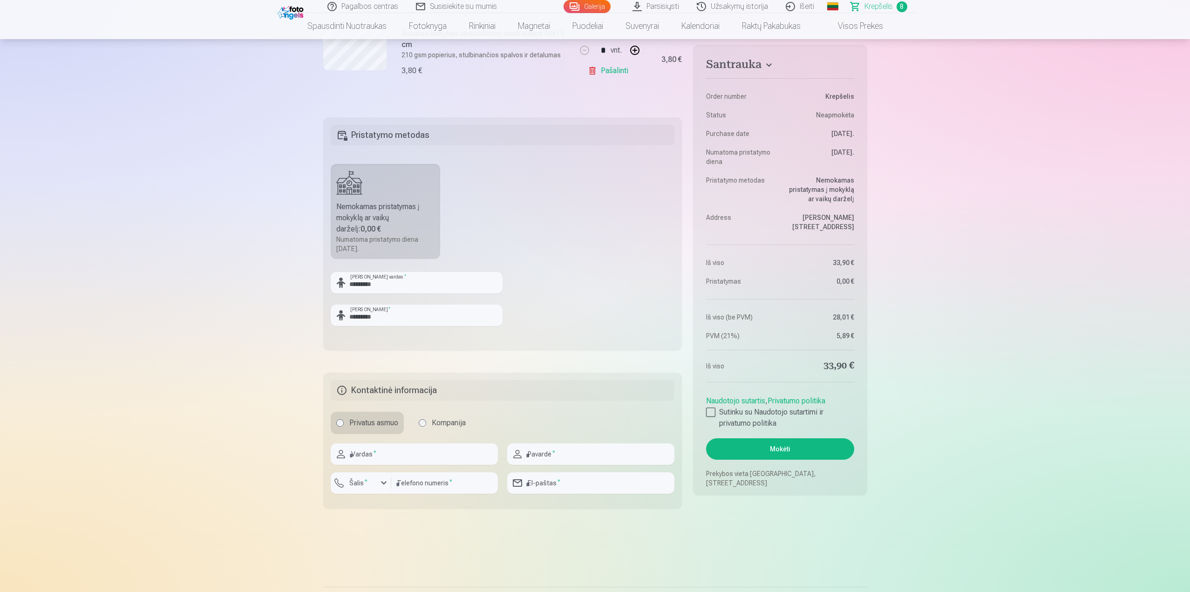
scroll to position [885, 0]
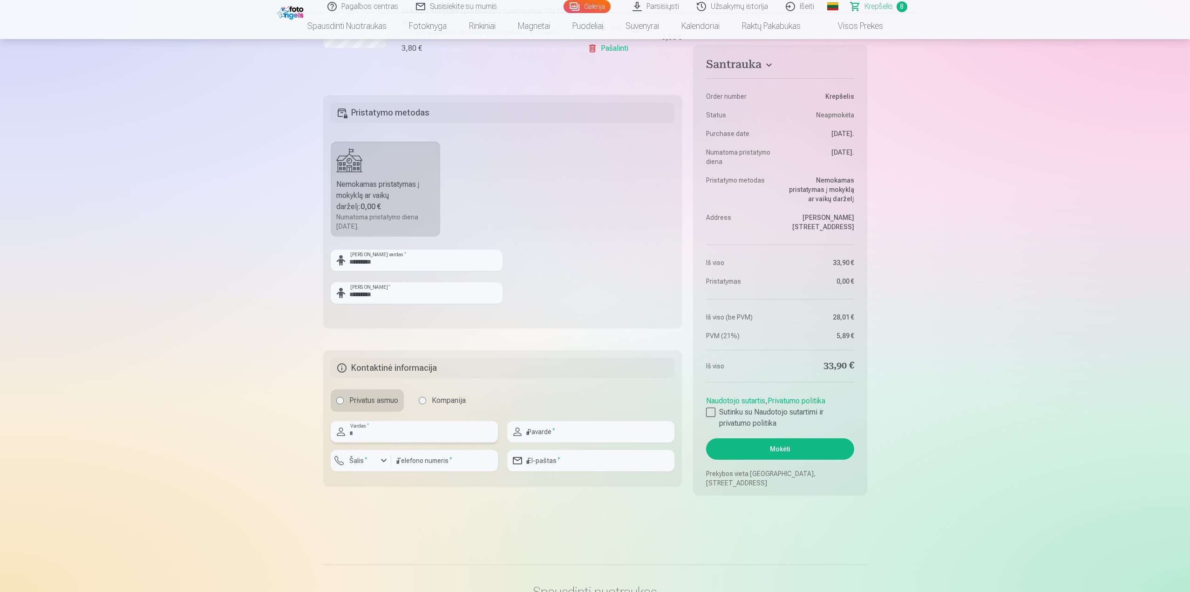
click at [389, 428] on input "text" at bounding box center [414, 431] width 167 height 21
type input "******"
type input "**********"
type input "*********"
type input "**********"
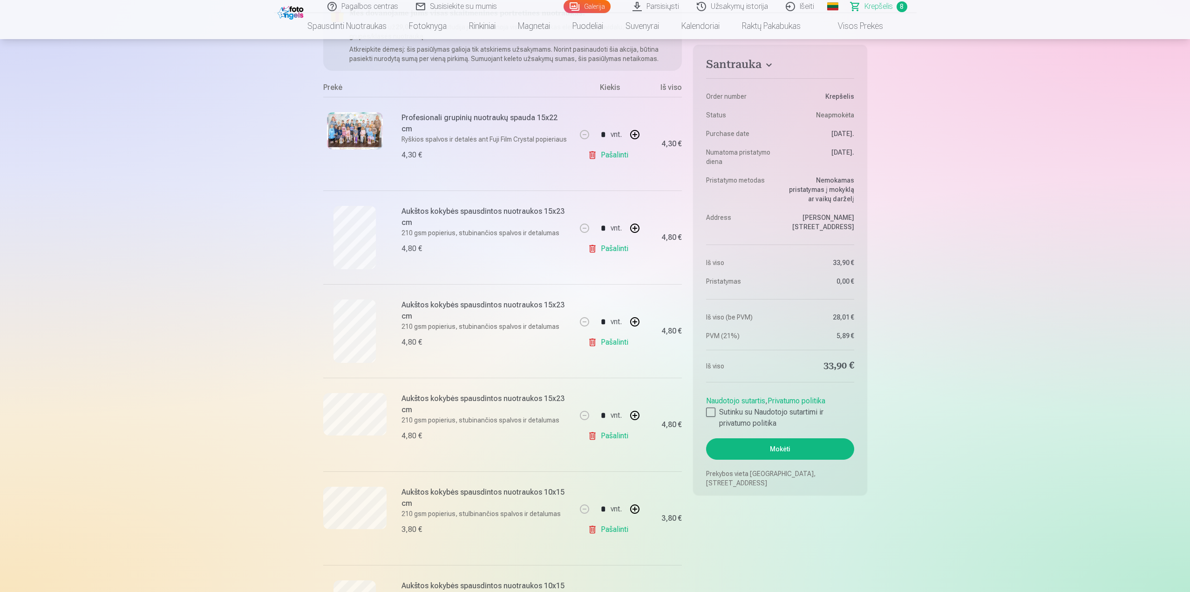
scroll to position [140, 0]
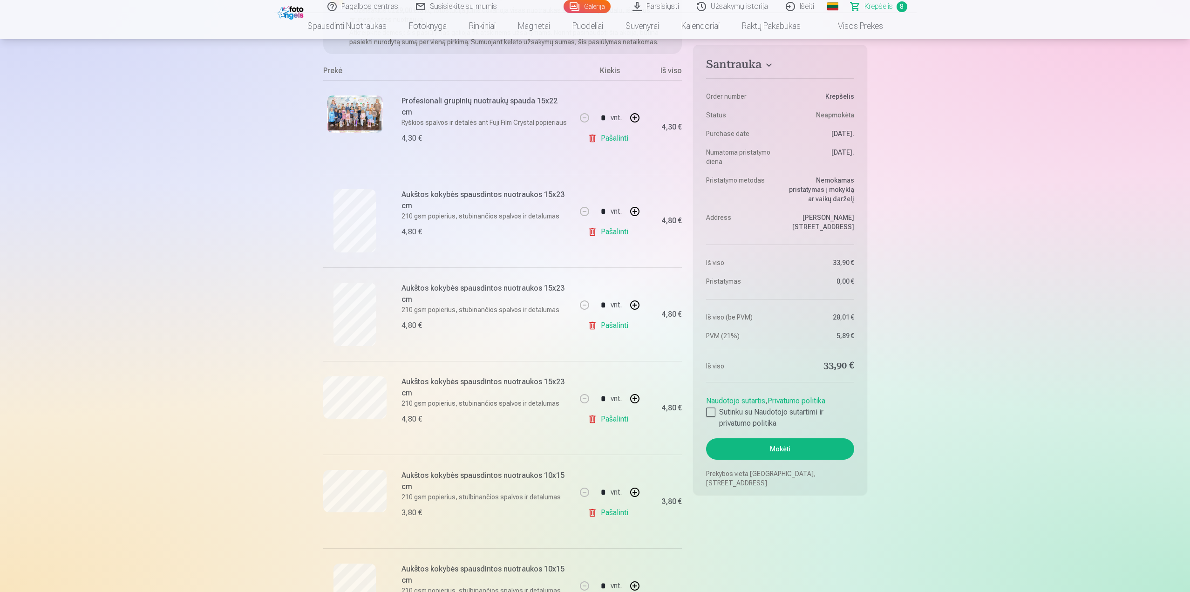
click at [783, 454] on button "Mokėti" at bounding box center [780, 448] width 148 height 21
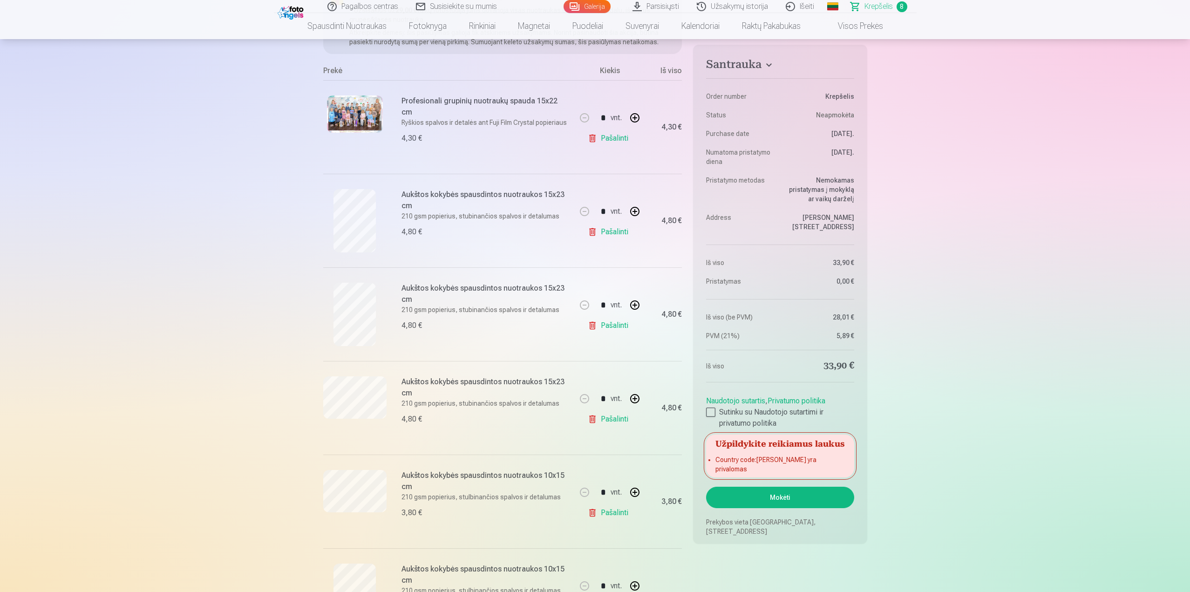
click at [781, 445] on h5 "Užpildykite reikiamus laukus" at bounding box center [780, 443] width 148 height 17
click at [779, 492] on button "Mokėti" at bounding box center [780, 497] width 148 height 21
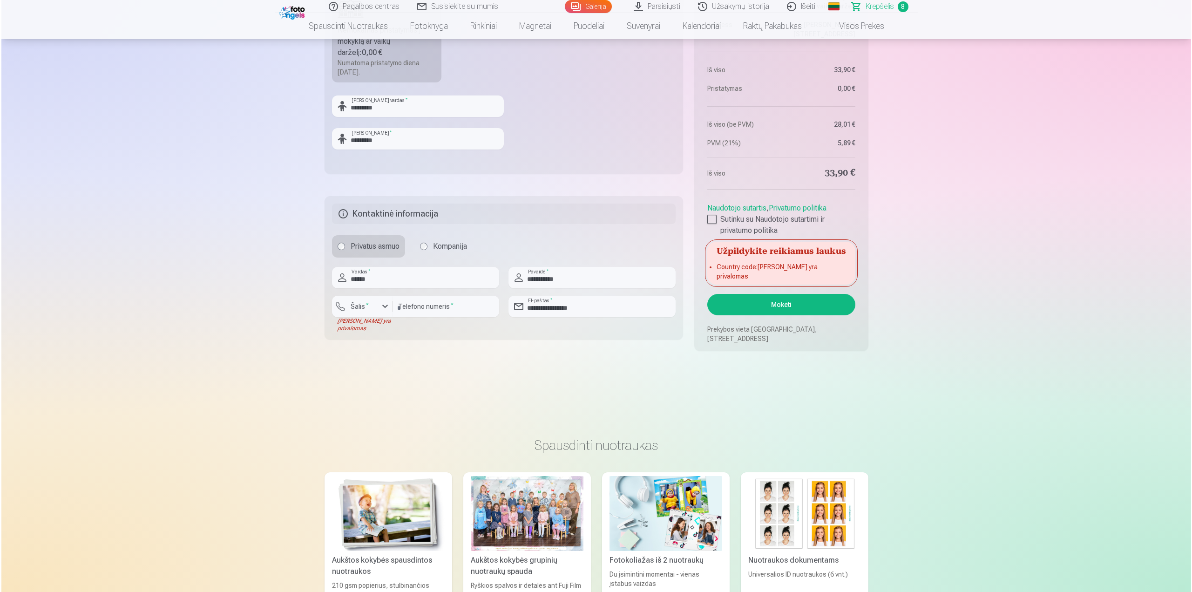
scroll to position [1025, 0]
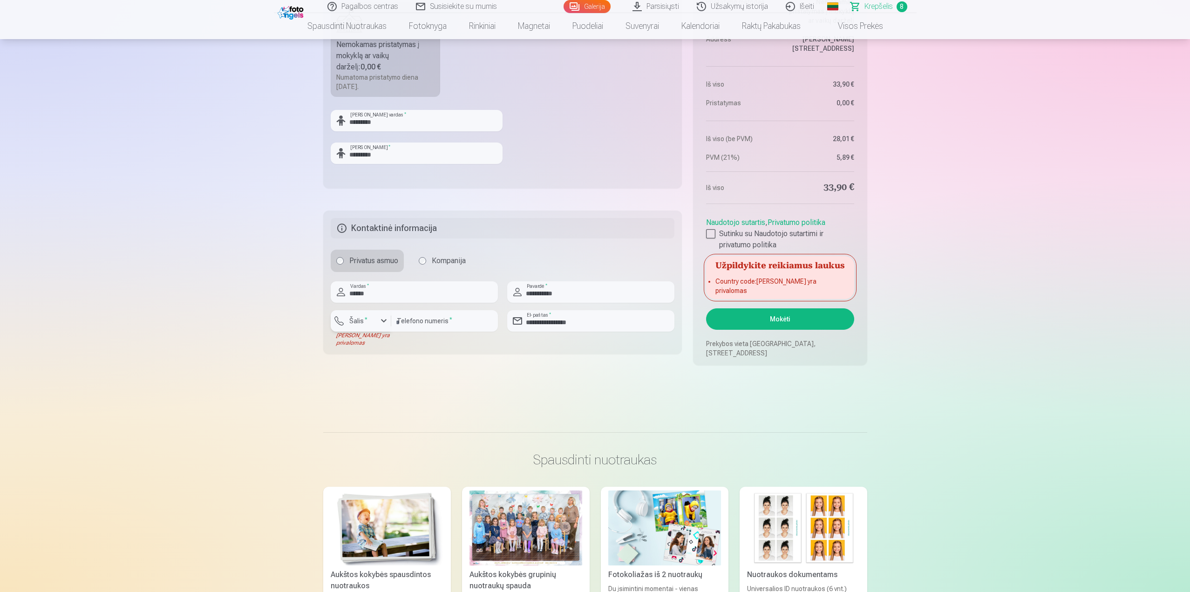
click at [373, 319] on div "button" at bounding box center [363, 322] width 28 height 9
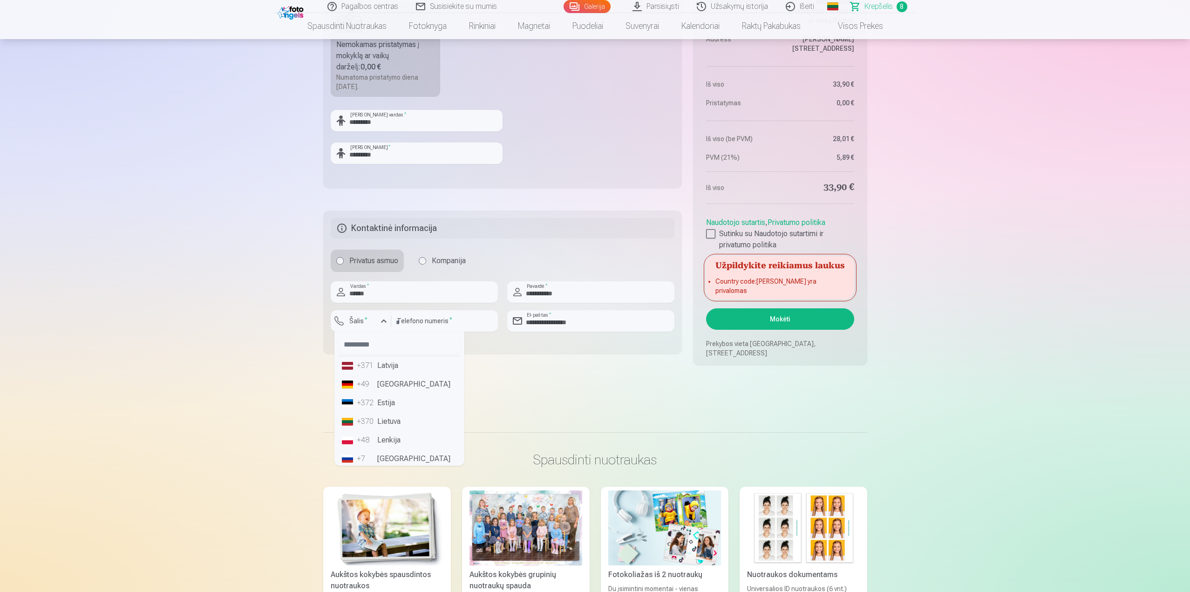
click at [398, 426] on li "+370 Lietuva" at bounding box center [399, 421] width 122 height 19
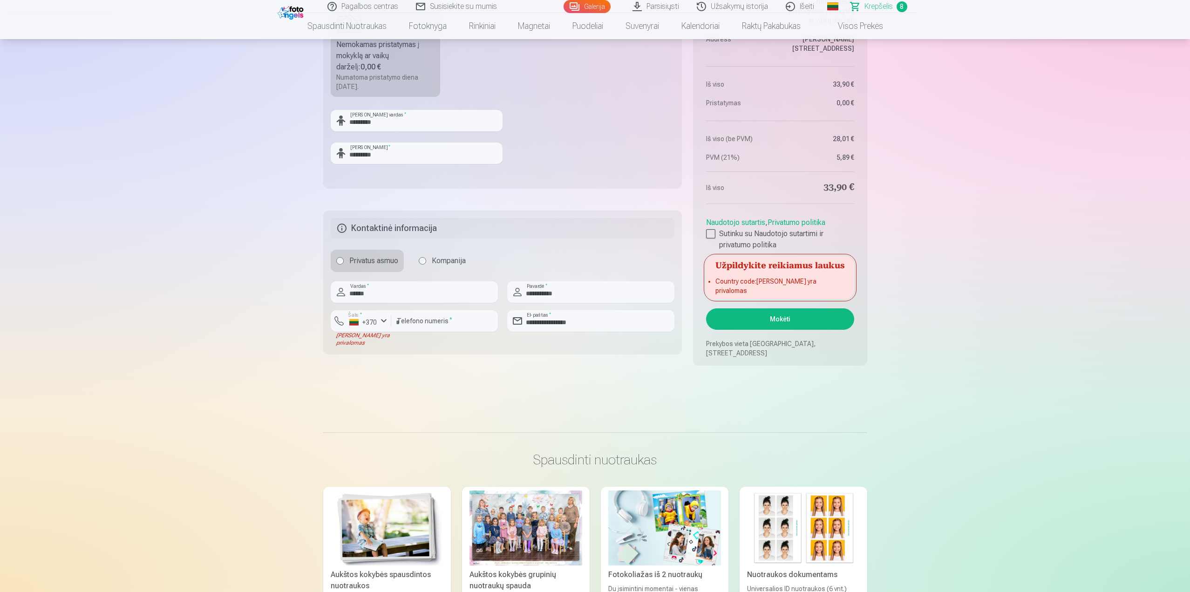
click at [795, 318] on button "Mokėti" at bounding box center [780, 318] width 148 height 21
